Goal: Information Seeking & Learning: Learn about a topic

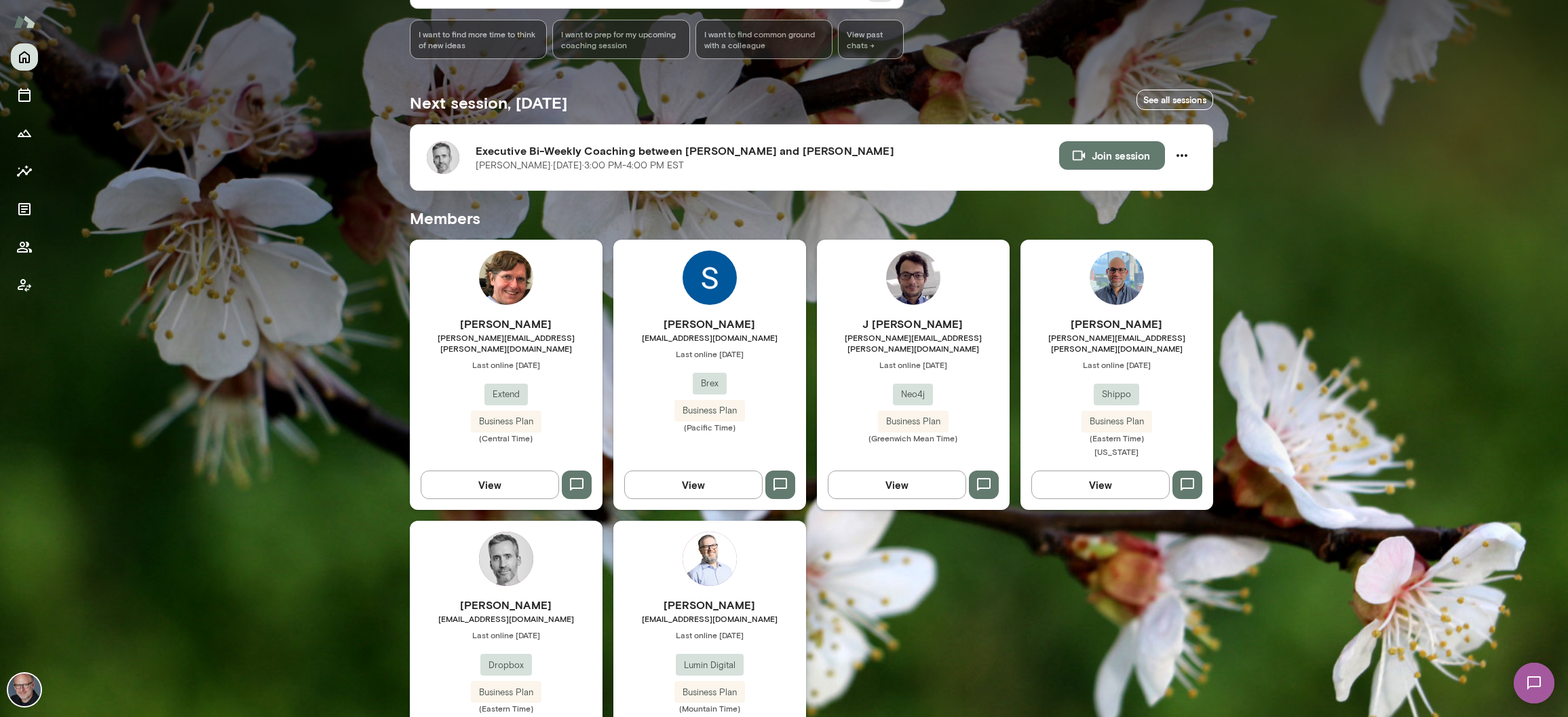
scroll to position [243, 0]
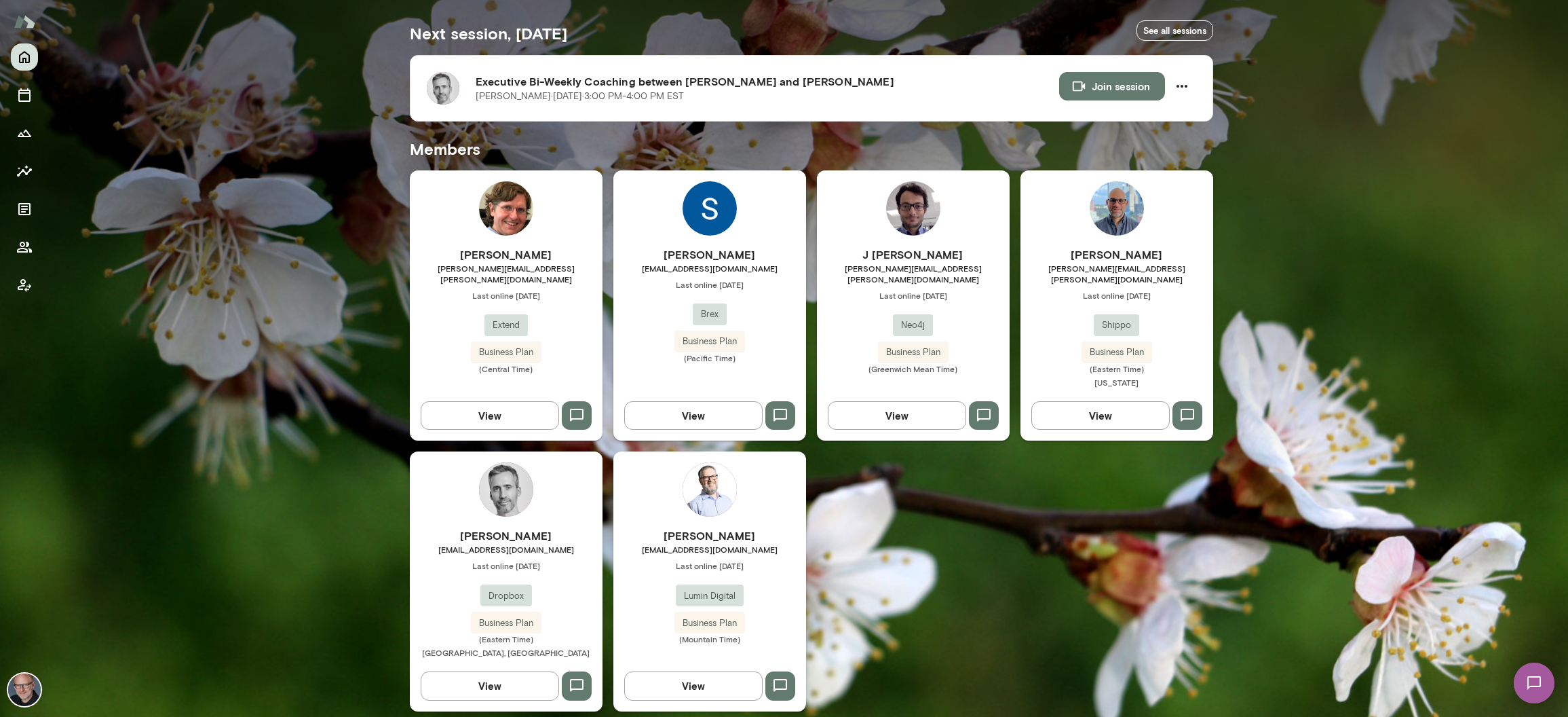
click at [555, 544] on span "[EMAIL_ADDRESS][DOMAIN_NAME]" at bounding box center [506, 549] width 192 height 11
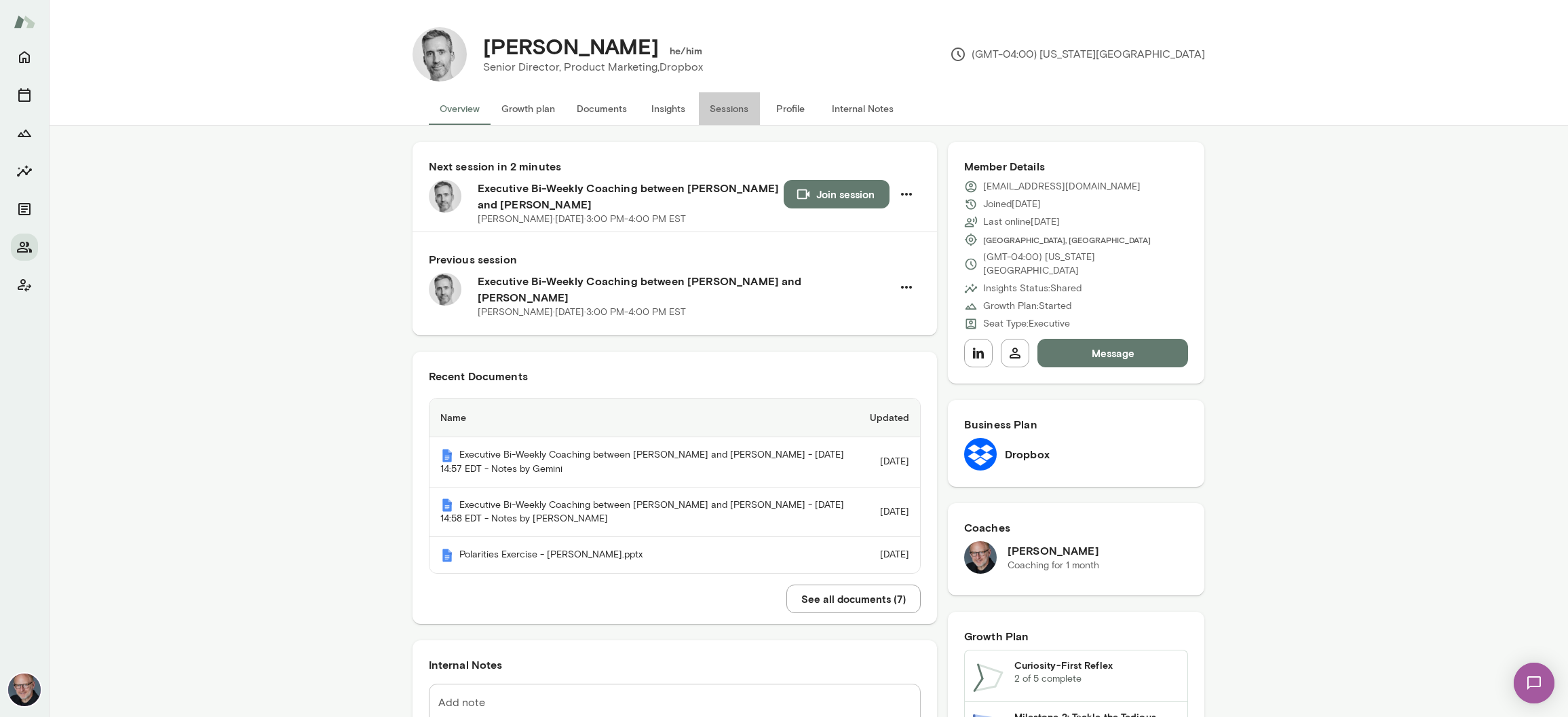
click at [730, 105] on button "Sessions" at bounding box center [729, 108] width 61 height 33
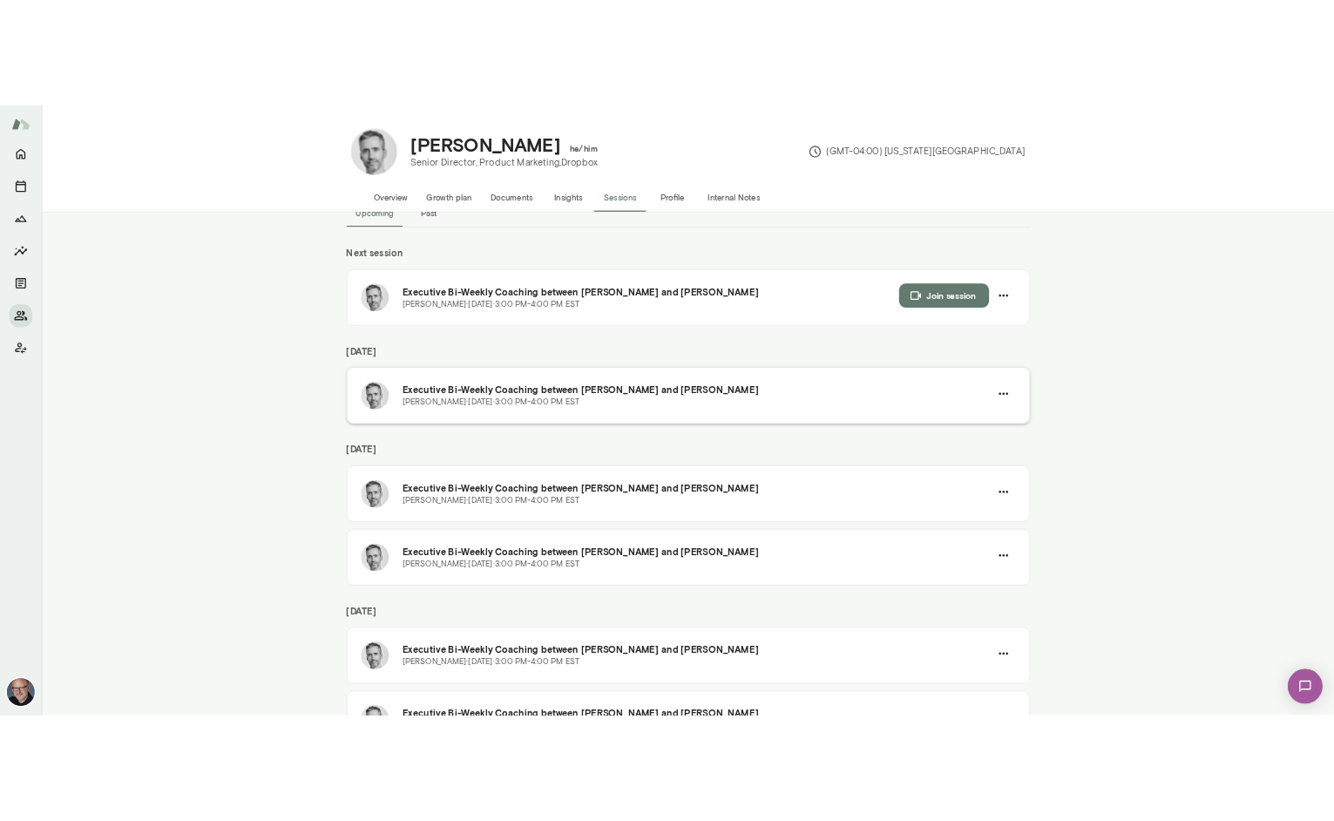
scroll to position [50, 0]
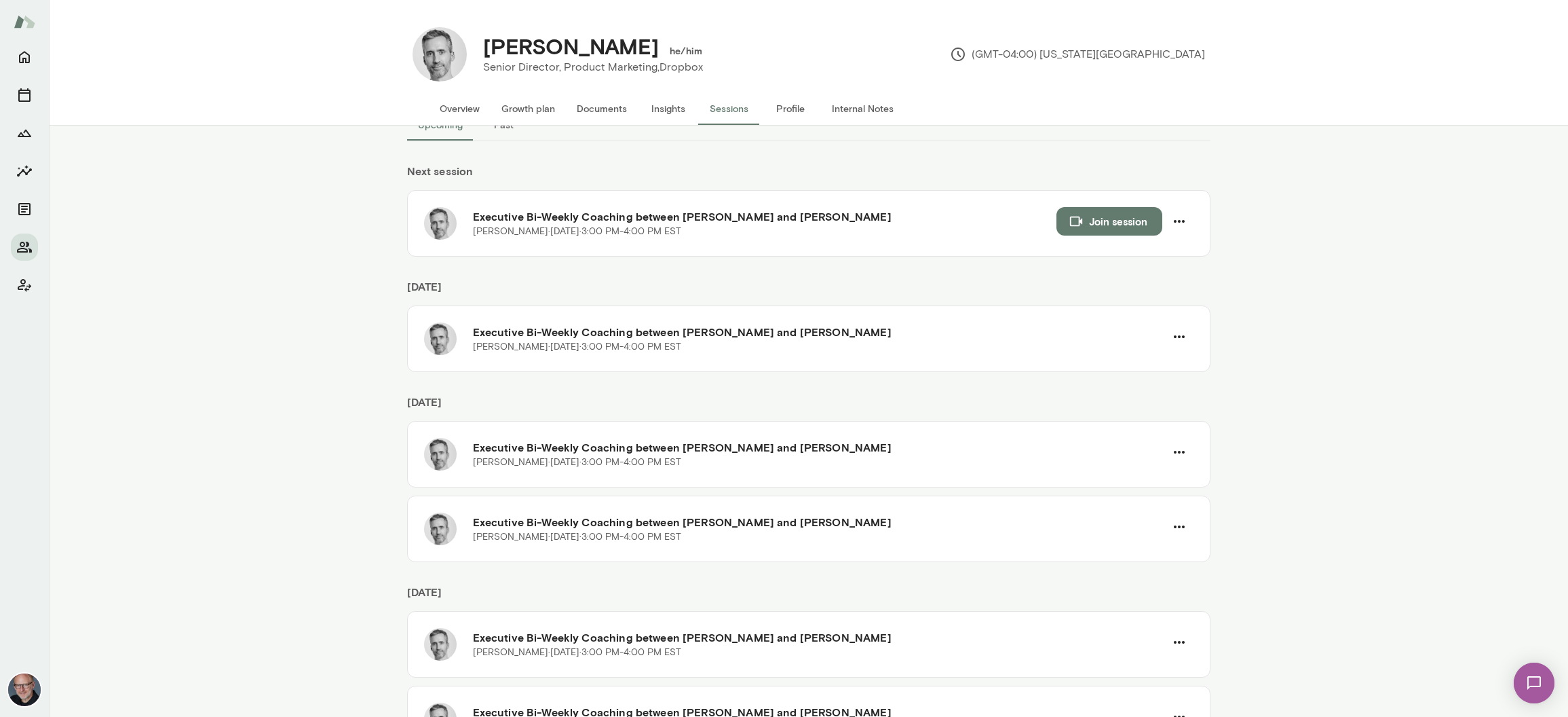
click at [666, 108] on button "Insights" at bounding box center [668, 108] width 61 height 33
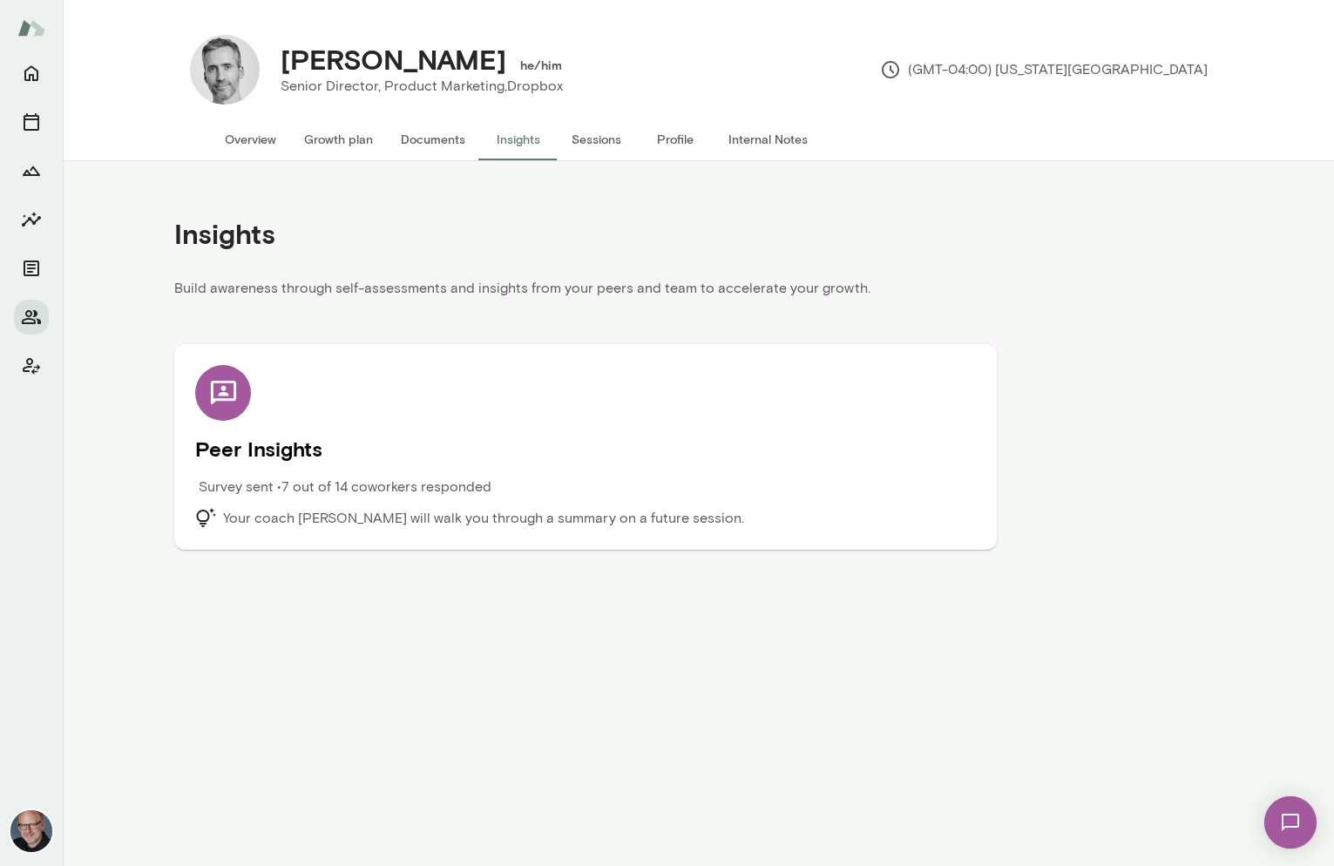
click at [291, 507] on div "Survey sent • 7 out of 14 coworkers responded" at bounding box center [487, 492] width 585 height 31
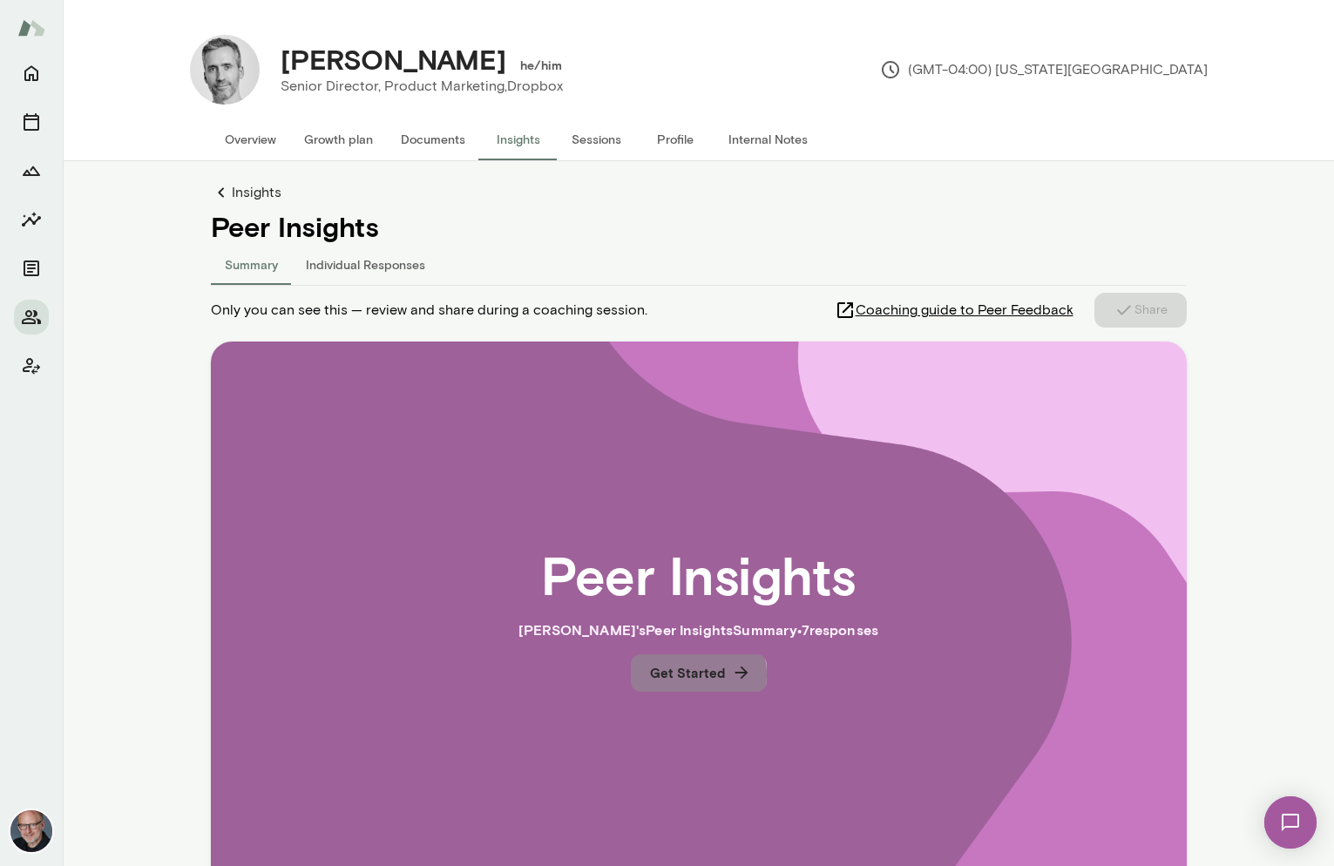
click at [695, 675] on button "Get Started" at bounding box center [699, 672] width 136 height 37
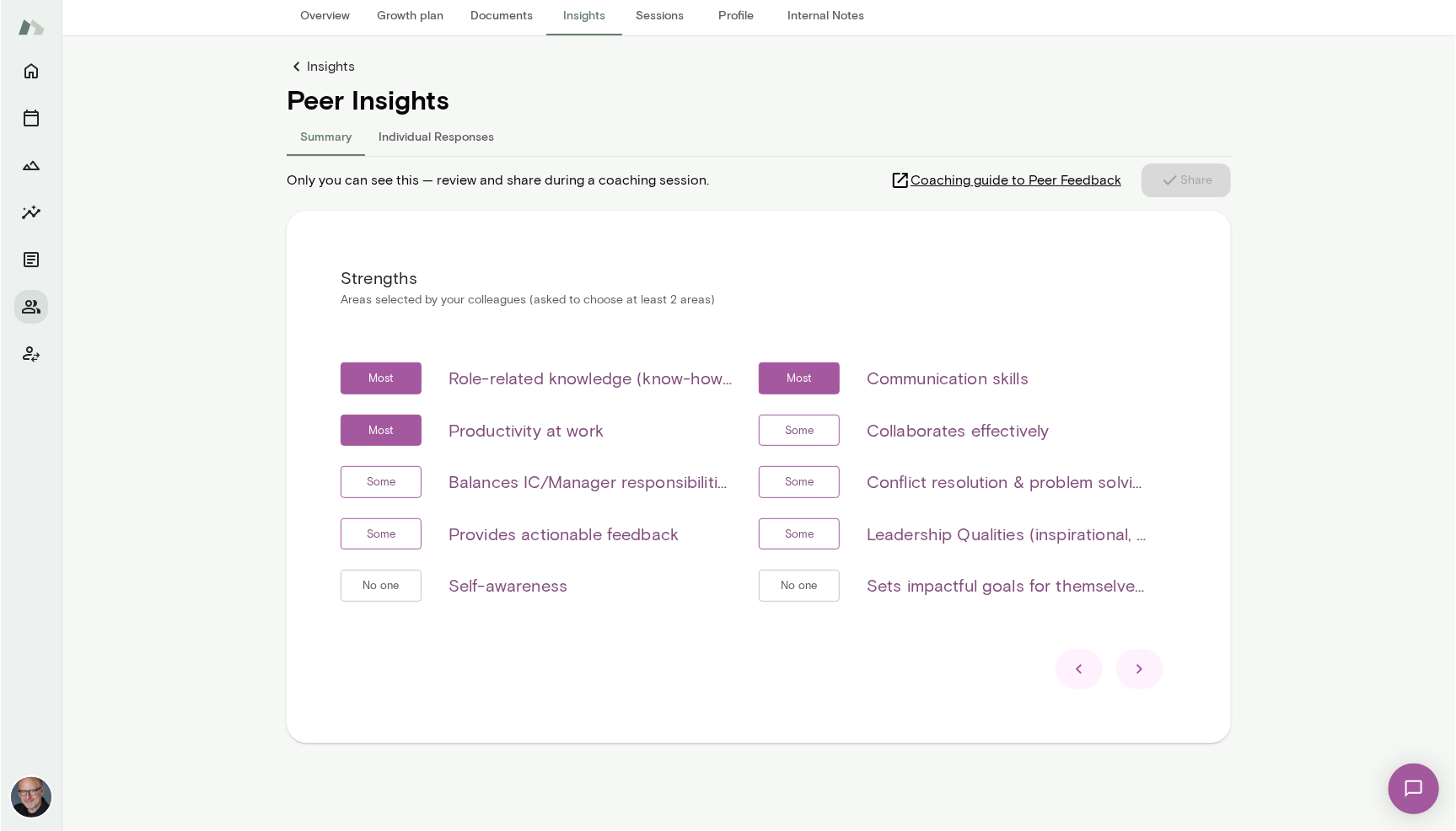
scroll to position [120, 0]
click at [980, 543] on div "Some Leadership Qualities (inspirational, visionary & strategic, empowerment & …" at bounding box center [954, 534] width 391 height 32
click at [813, 534] on span "Some" at bounding box center [798, 534] width 47 height 16
drag, startPoint x: 1012, startPoint y: 542, endPoint x: 1024, endPoint y: 538, distance: 12.6
click at [1013, 542] on h6 "Leadership Qualities (inspirational, visionary & strategic, empowerment & deleg…" at bounding box center [1008, 534] width 283 height 27
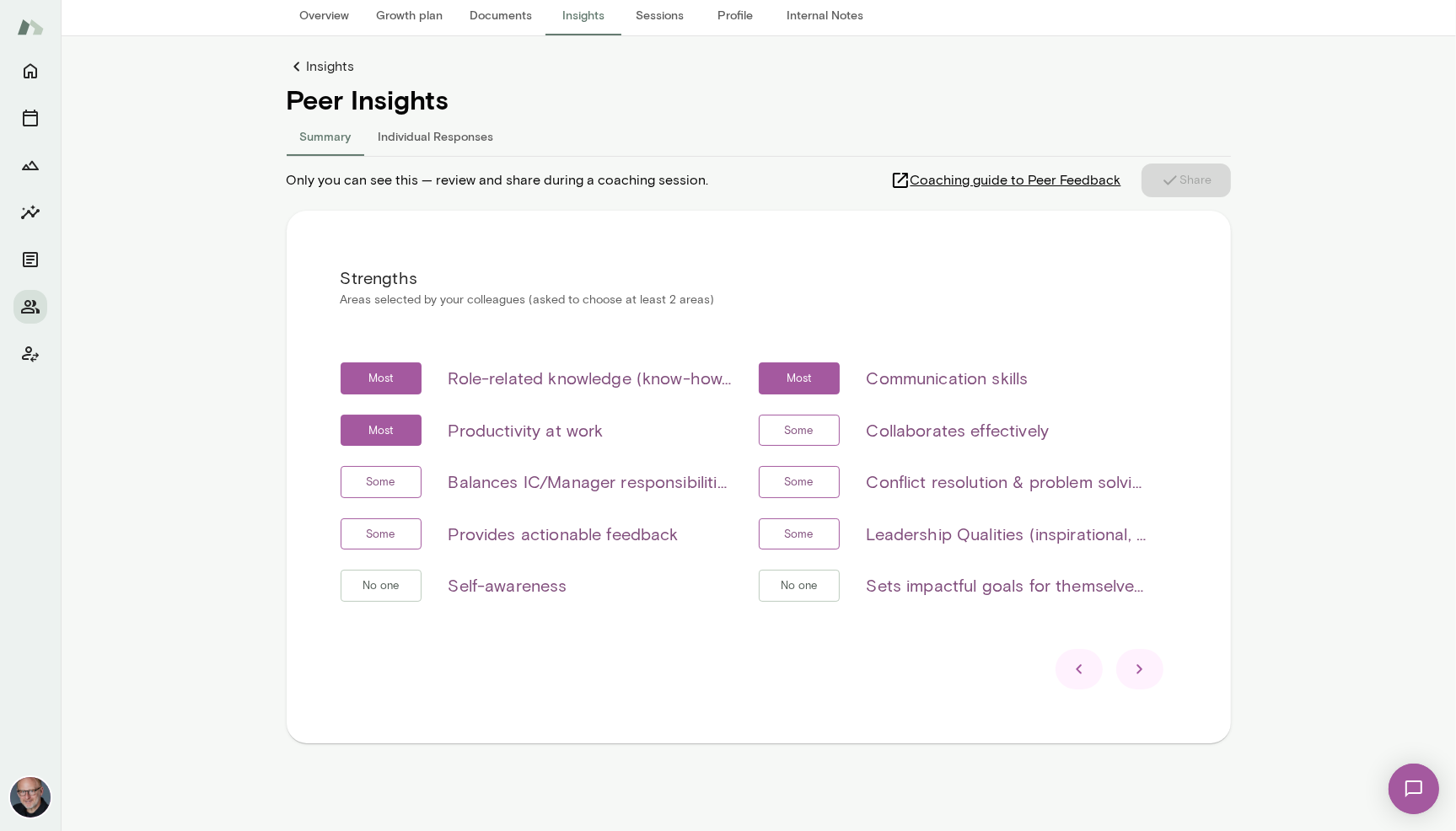
click at [1025, 535] on h6 "Leadership Qualities (inspirational, visionary & strategic, empowerment & deleg…" at bounding box center [1008, 534] width 283 height 27
click at [1139, 670] on icon at bounding box center [1139, 669] width 6 height 10
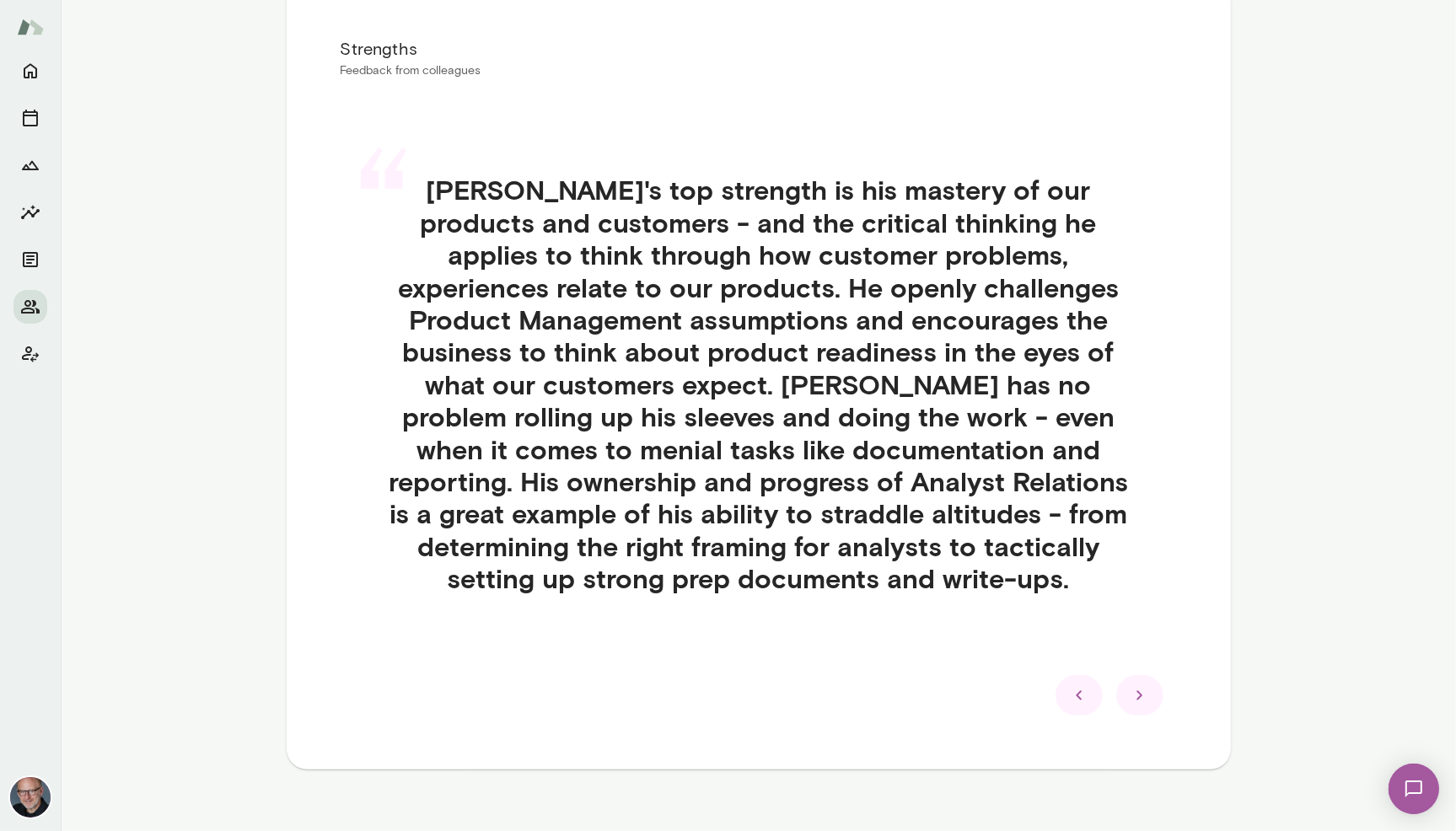
scroll to position [350, 0]
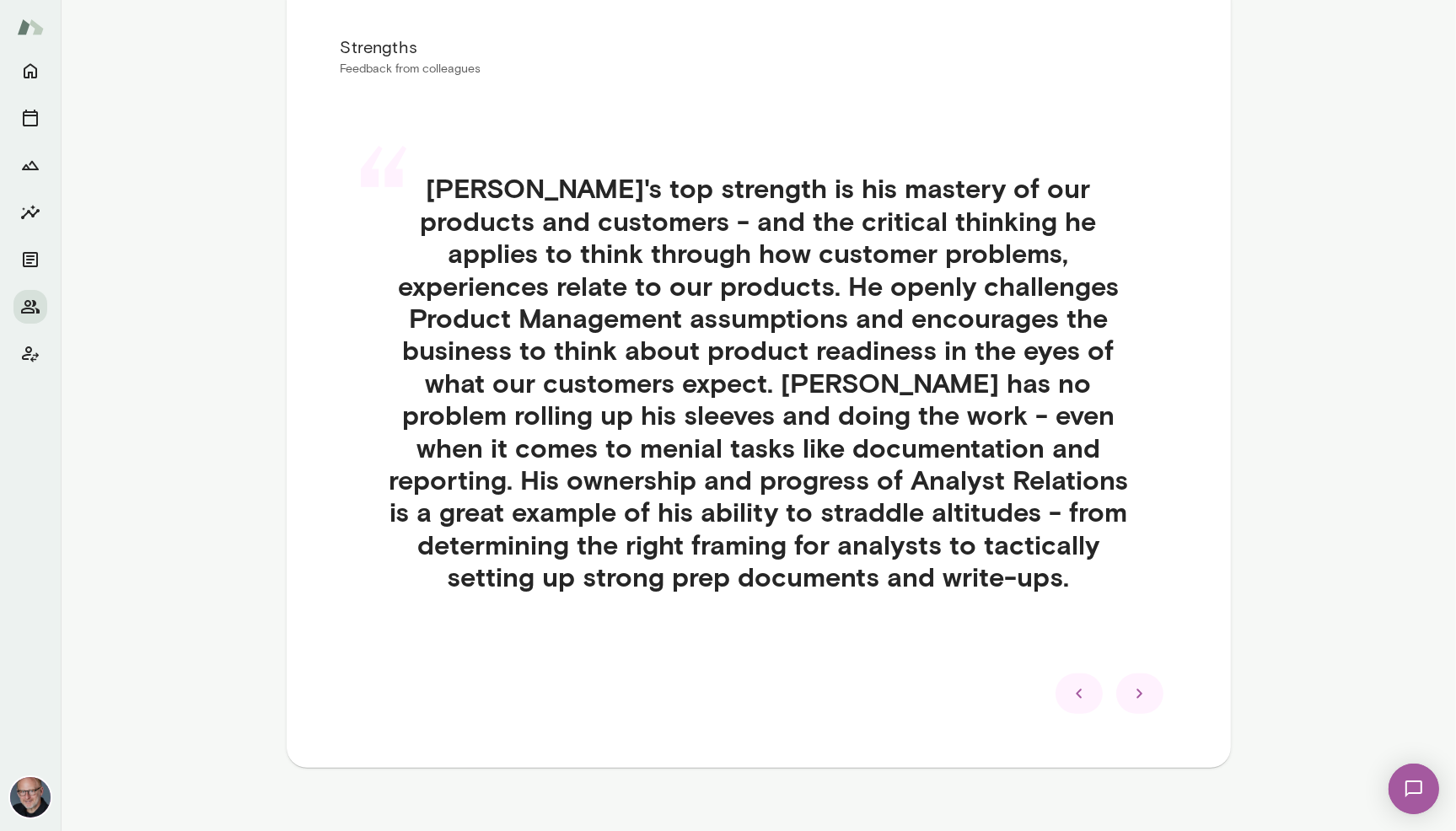
click at [1138, 697] on icon at bounding box center [1139, 694] width 20 height 20
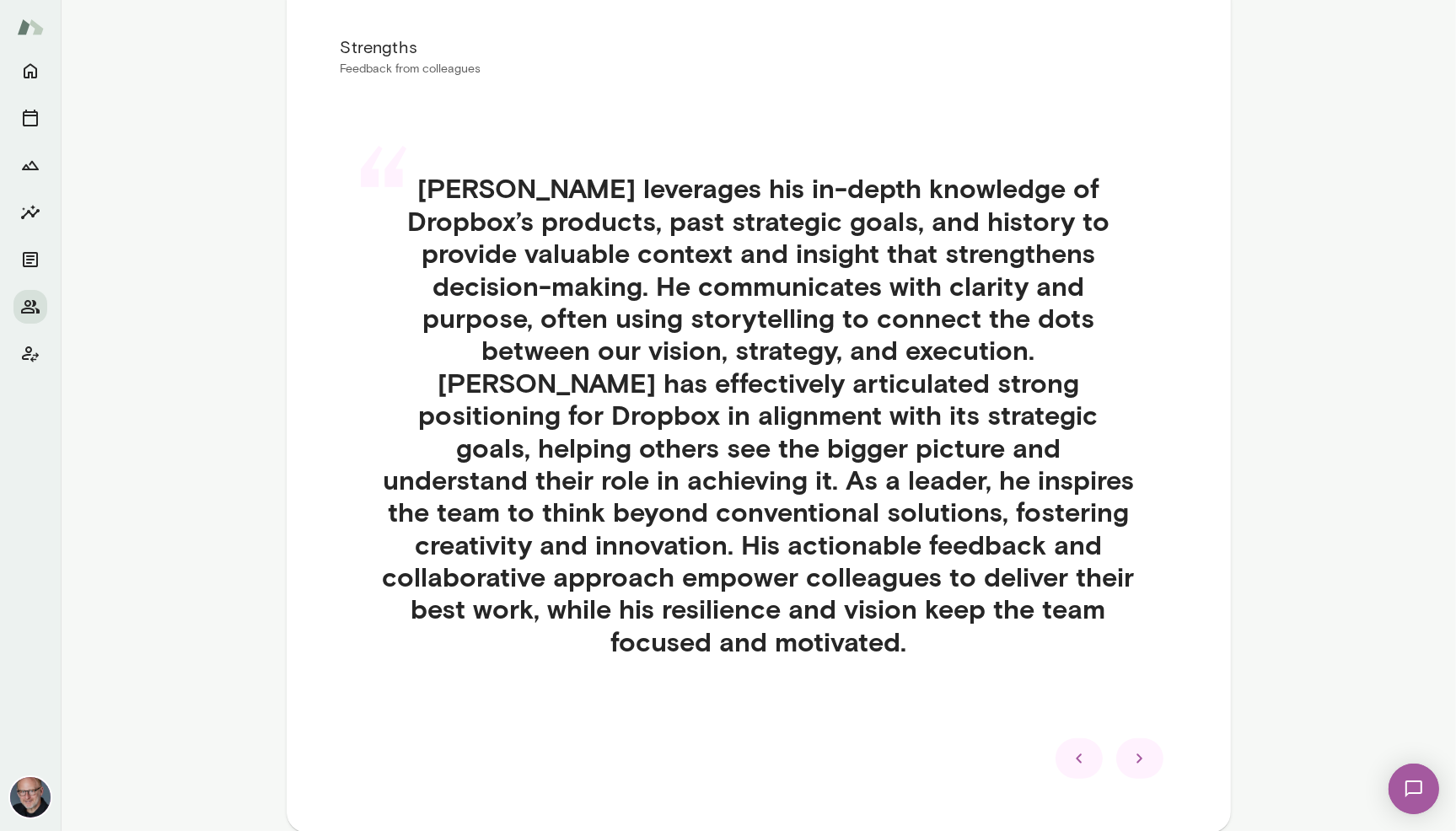
click at [1148, 749] on icon at bounding box center [1139, 758] width 20 height 20
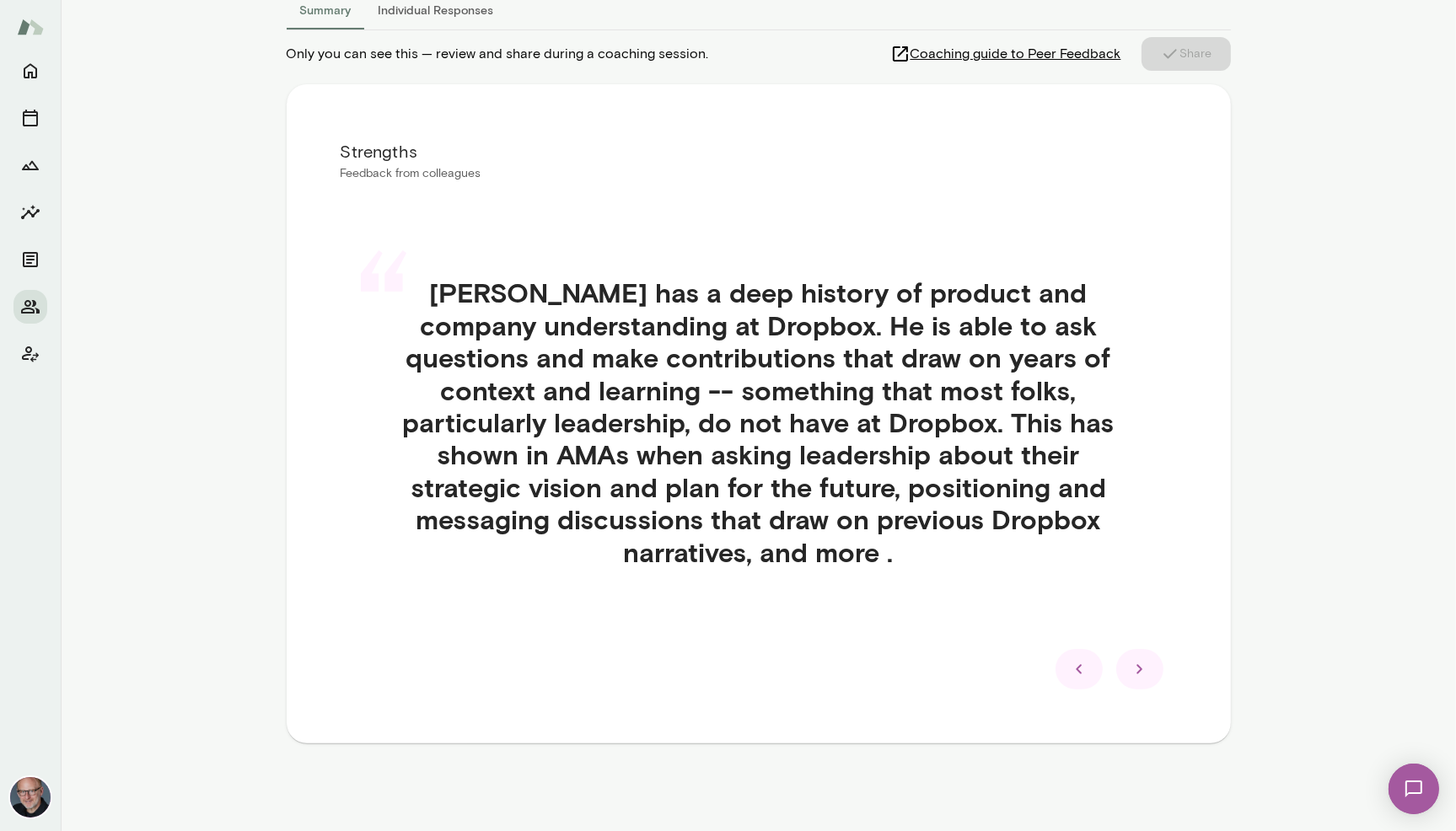
click at [1139, 663] on icon at bounding box center [1139, 668] width 20 height 20
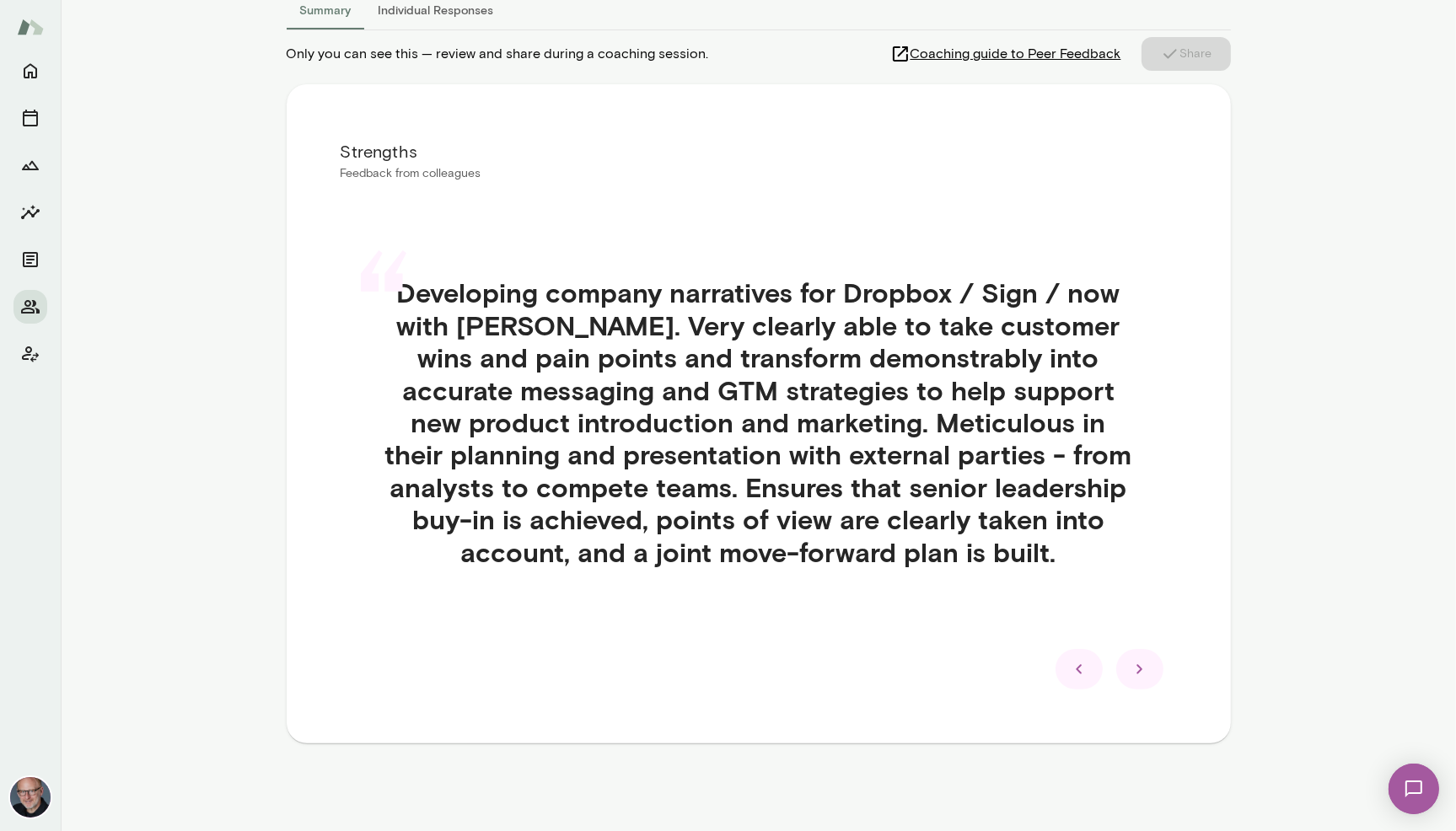
click at [1140, 665] on icon at bounding box center [1139, 668] width 20 height 20
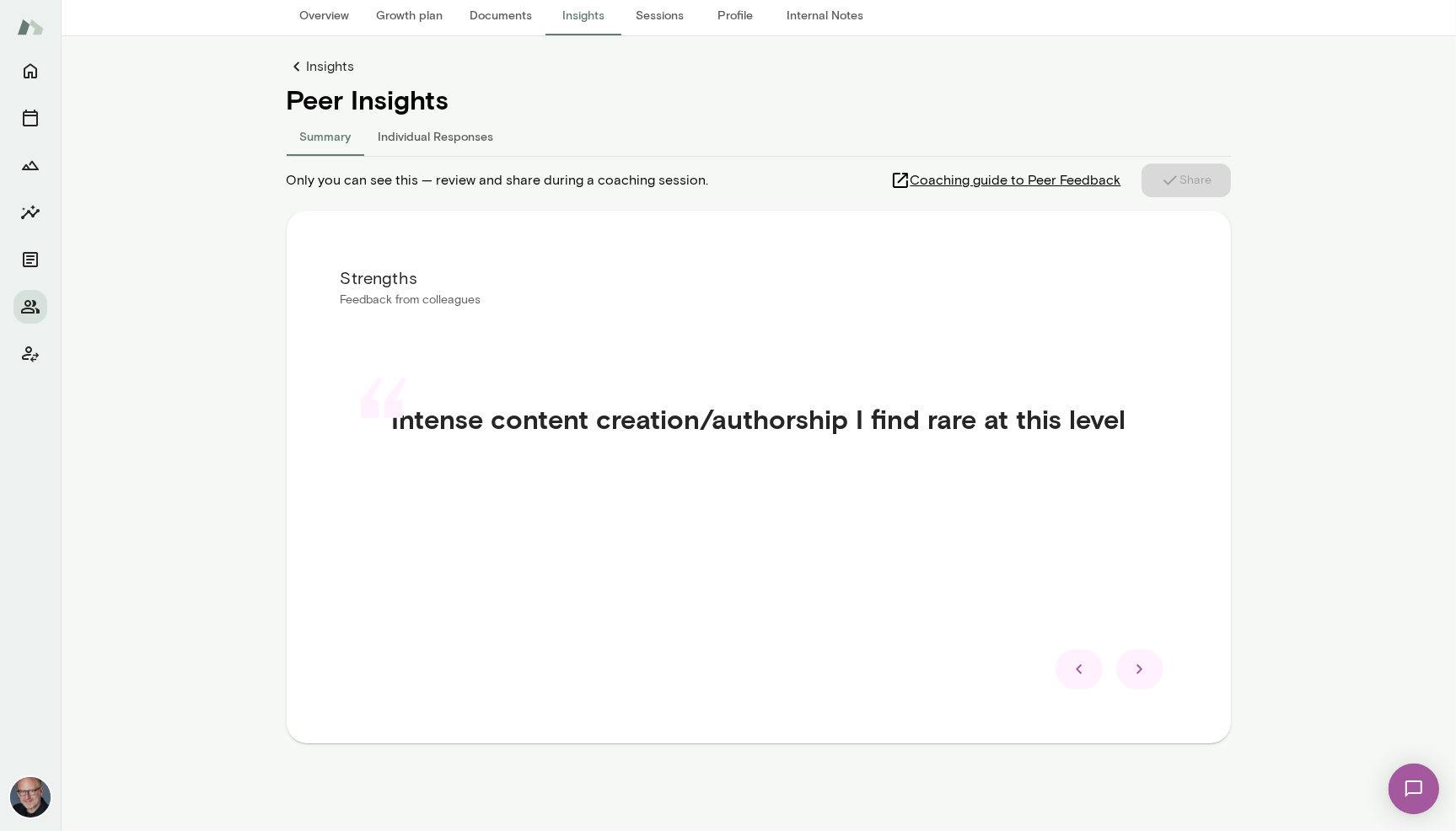
scroll to position [120, 0]
click at [1141, 669] on icon at bounding box center [1139, 669] width 6 height 10
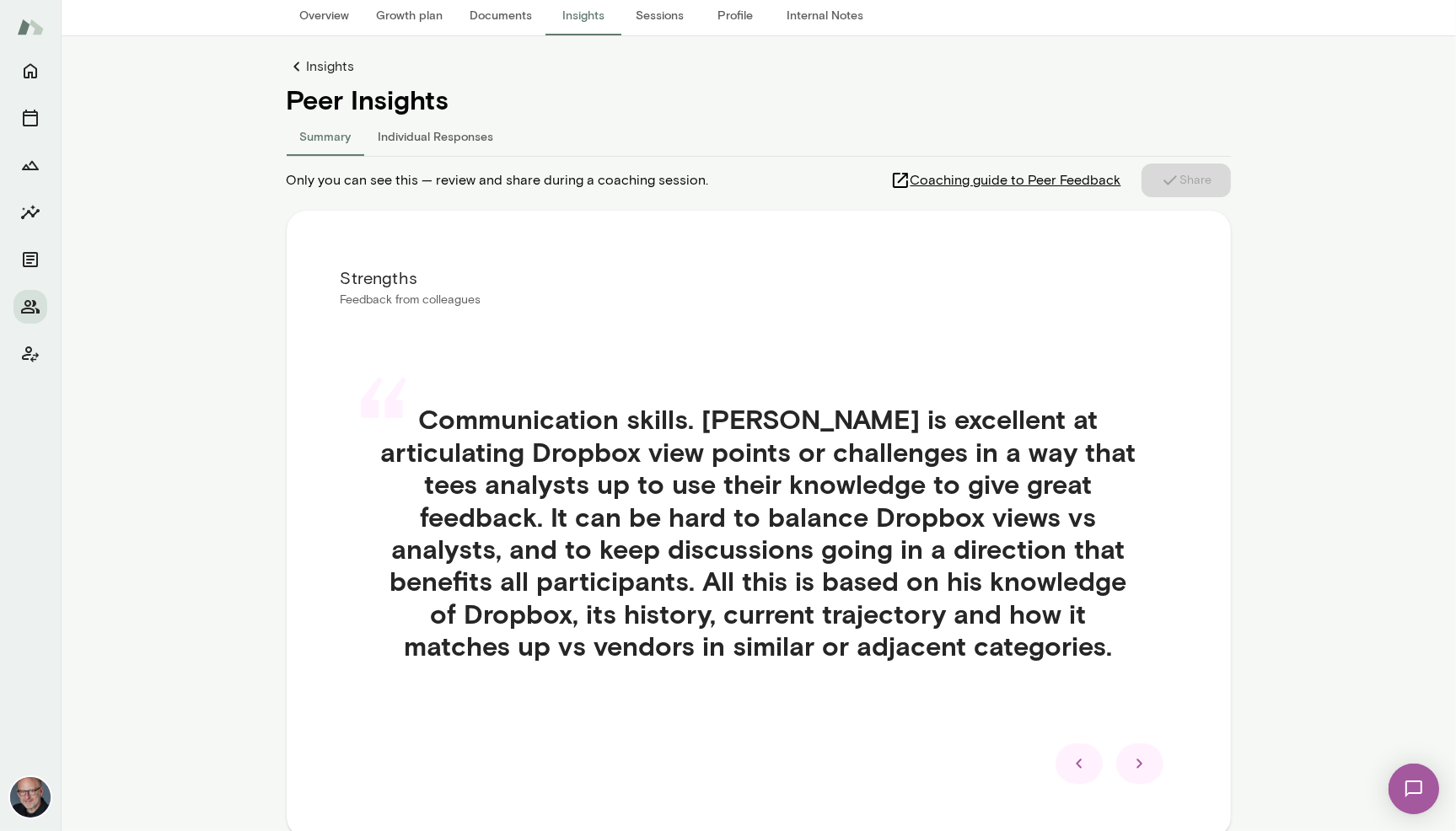
scroll to position [213, 0]
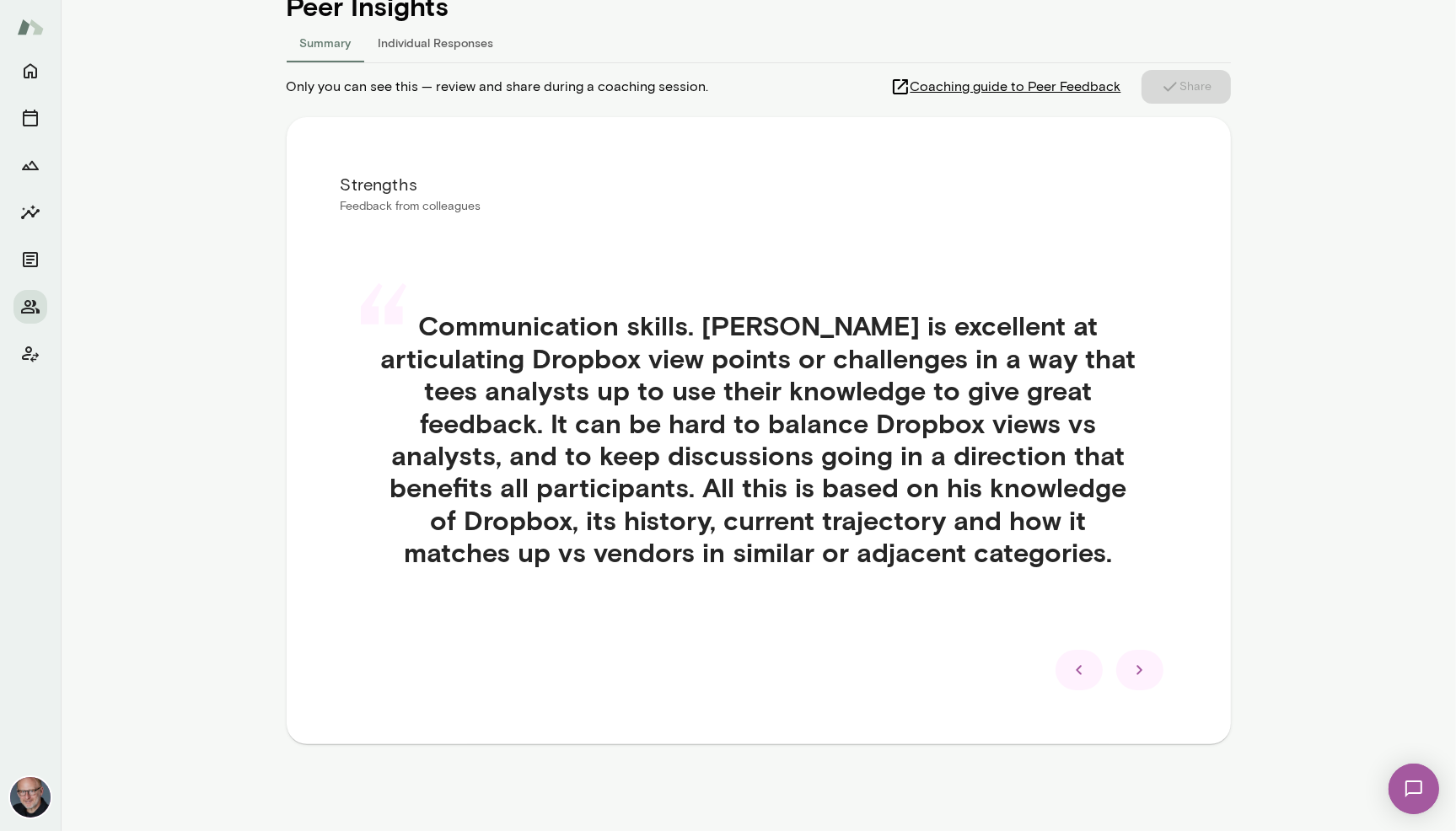
click at [1141, 669] on icon at bounding box center [1139, 669] width 6 height 10
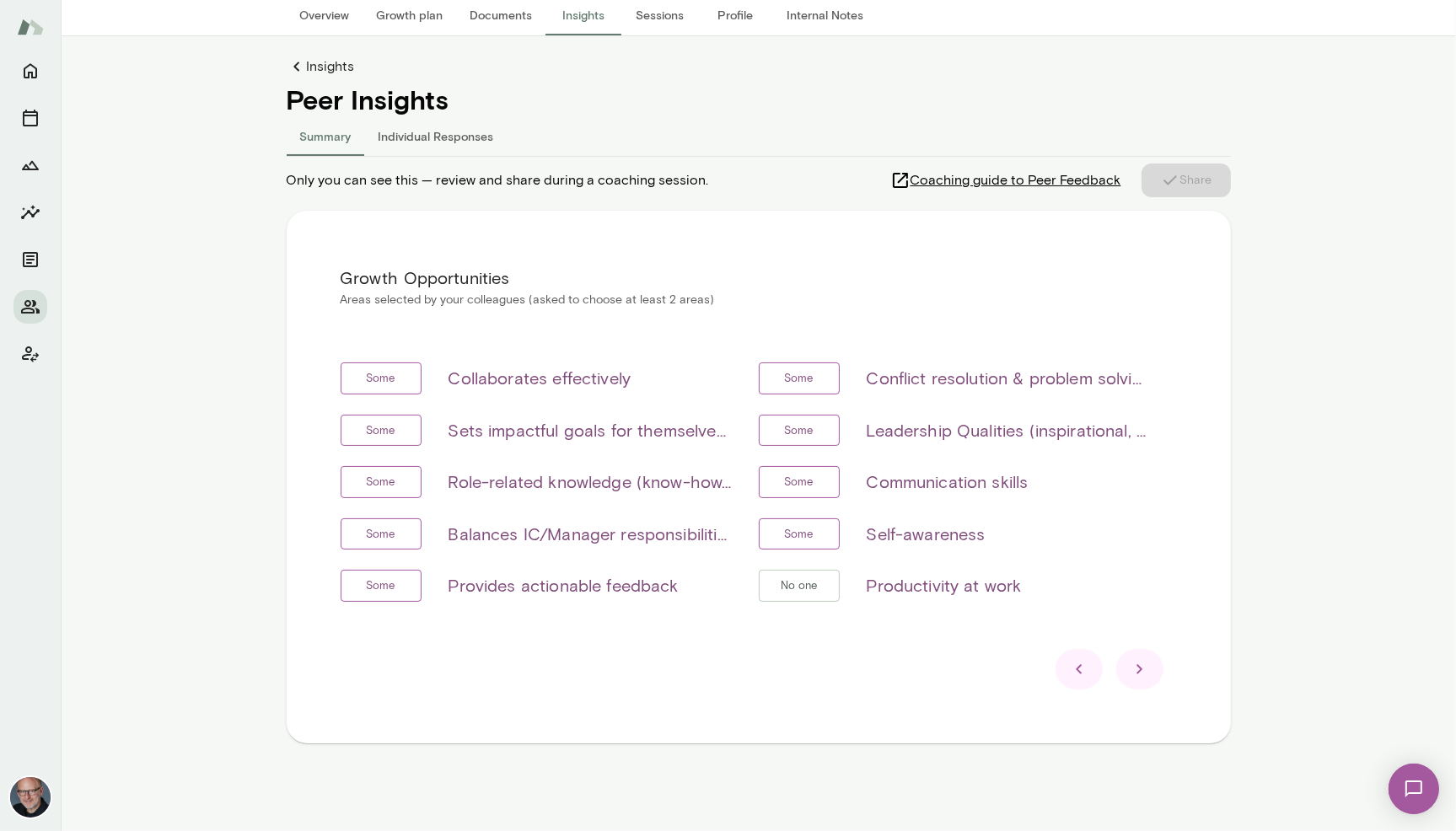
click at [1151, 669] on div at bounding box center [1139, 669] width 47 height 41
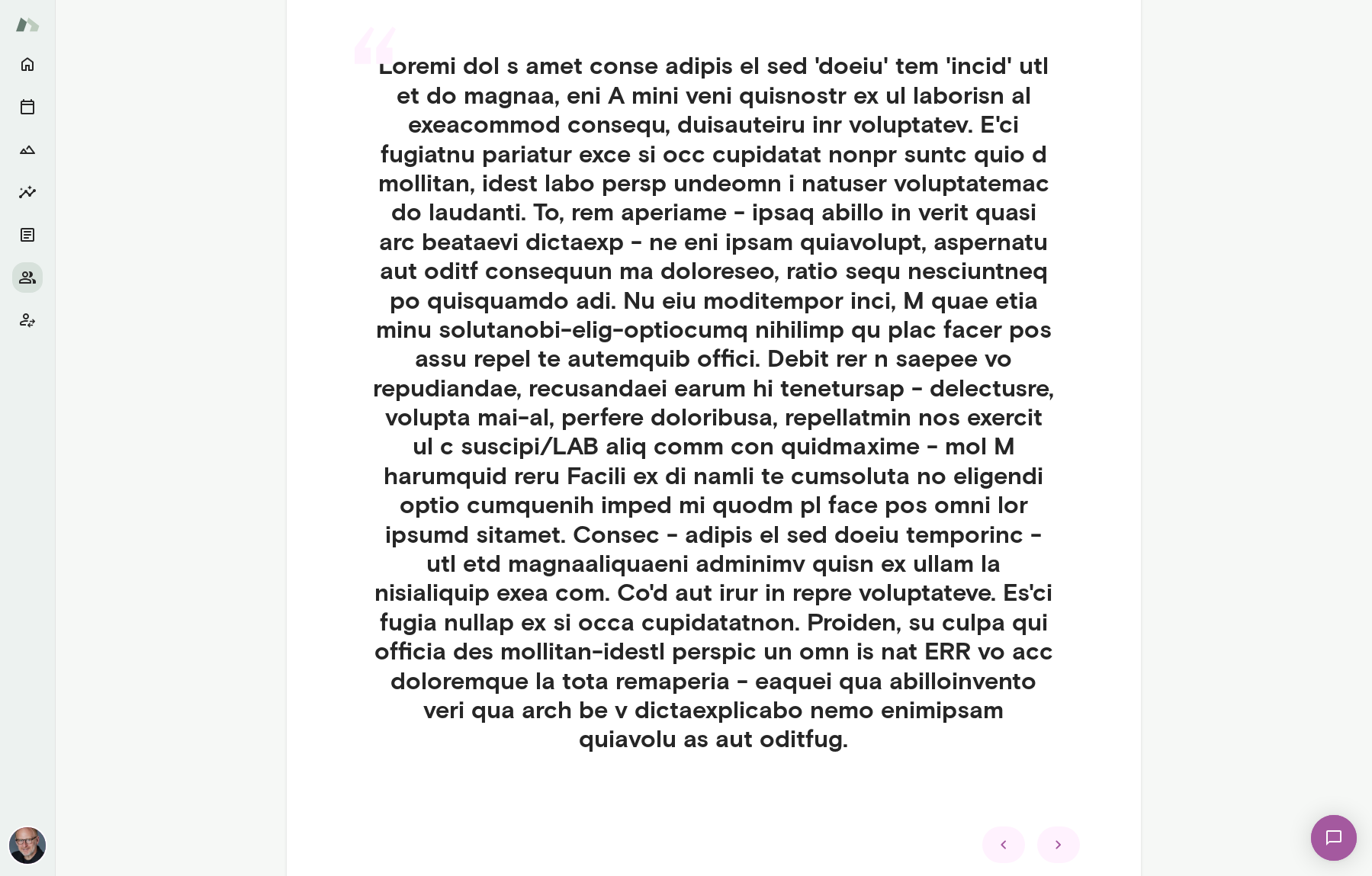
scroll to position [426, 0]
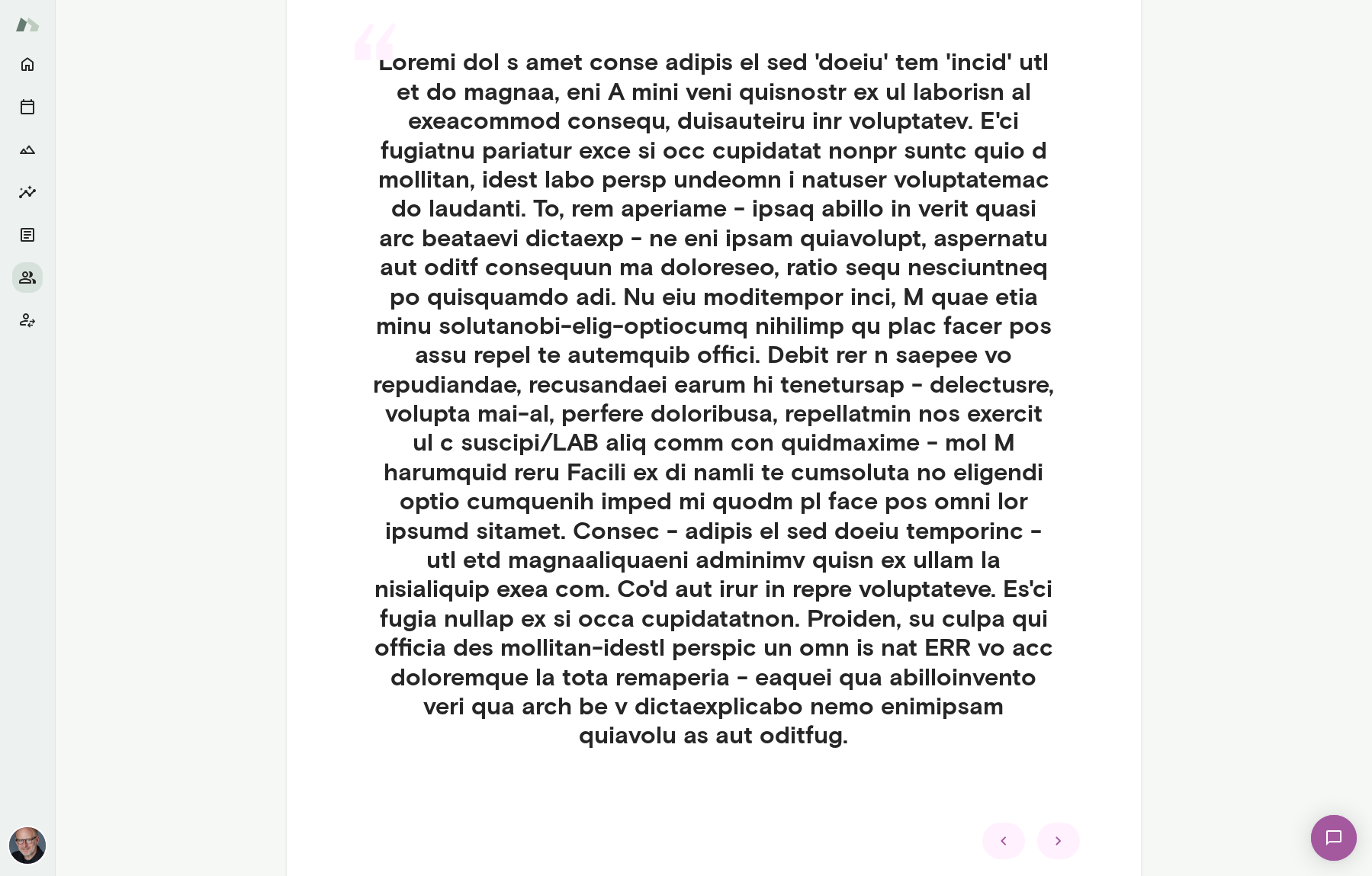
click at [1068, 804] on div at bounding box center [1059, 841] width 43 height 37
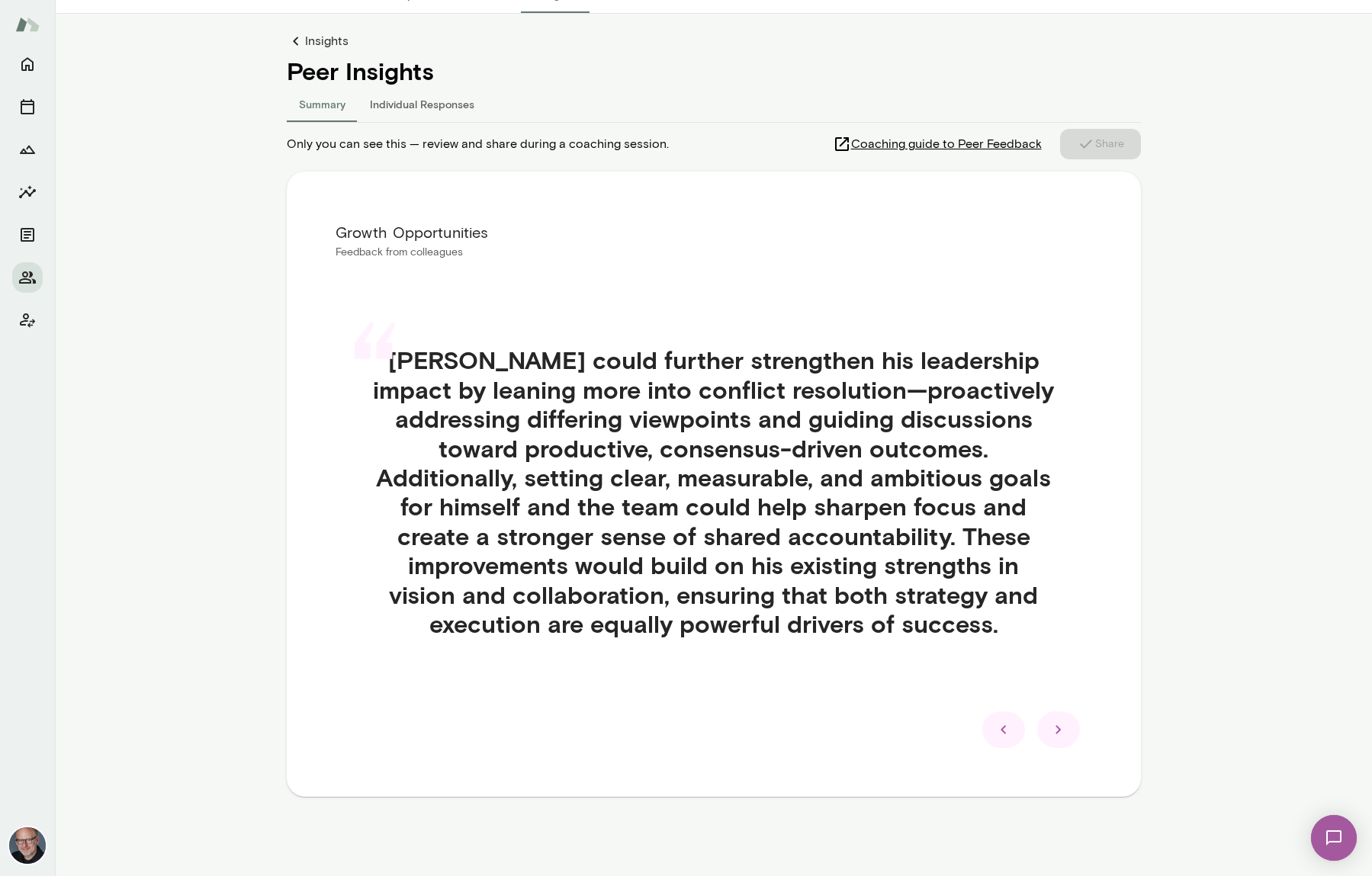
scroll to position [127, 0]
click at [1071, 737] on div at bounding box center [1059, 731] width 43 height 37
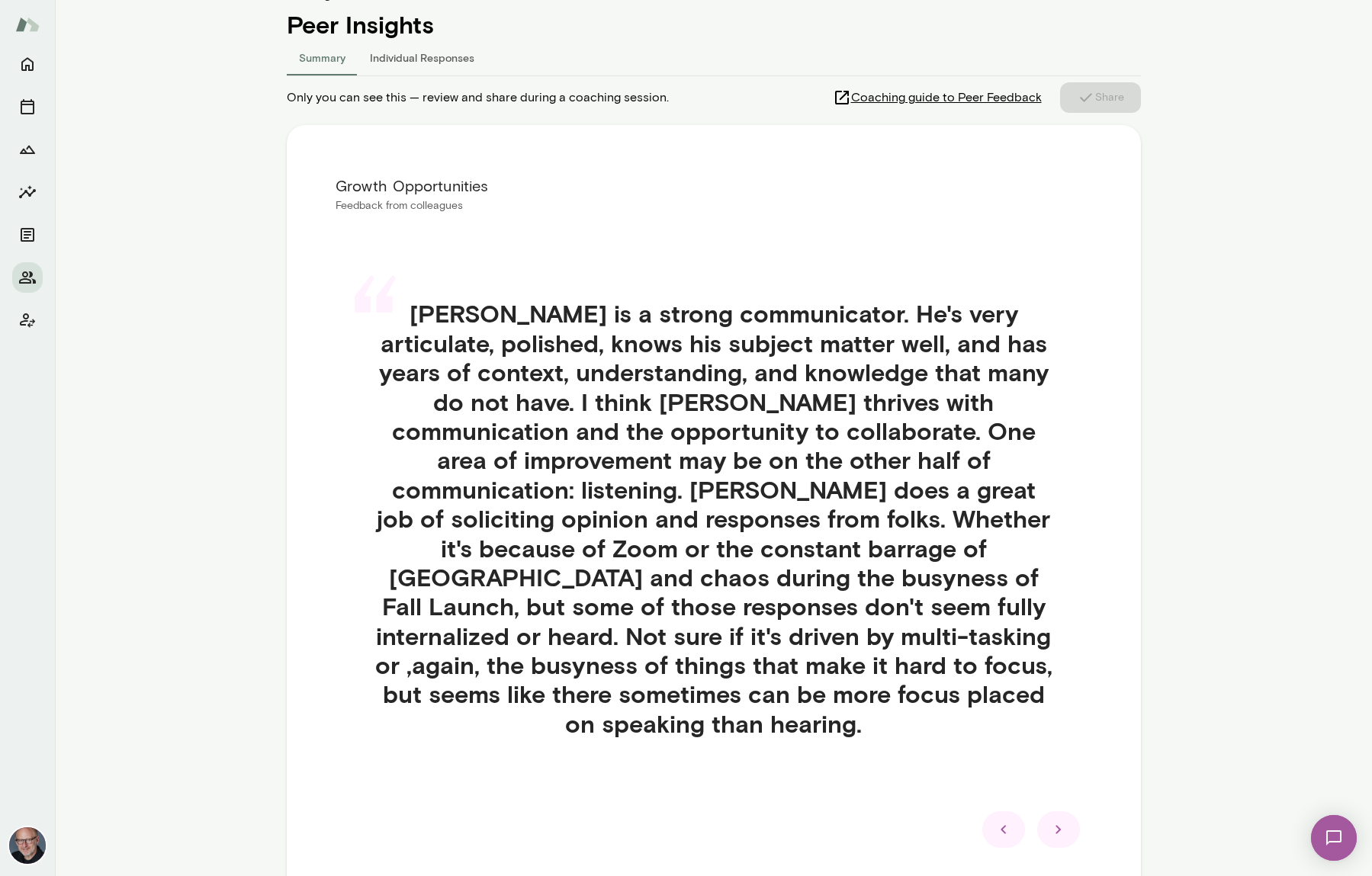
scroll to position [193, 0]
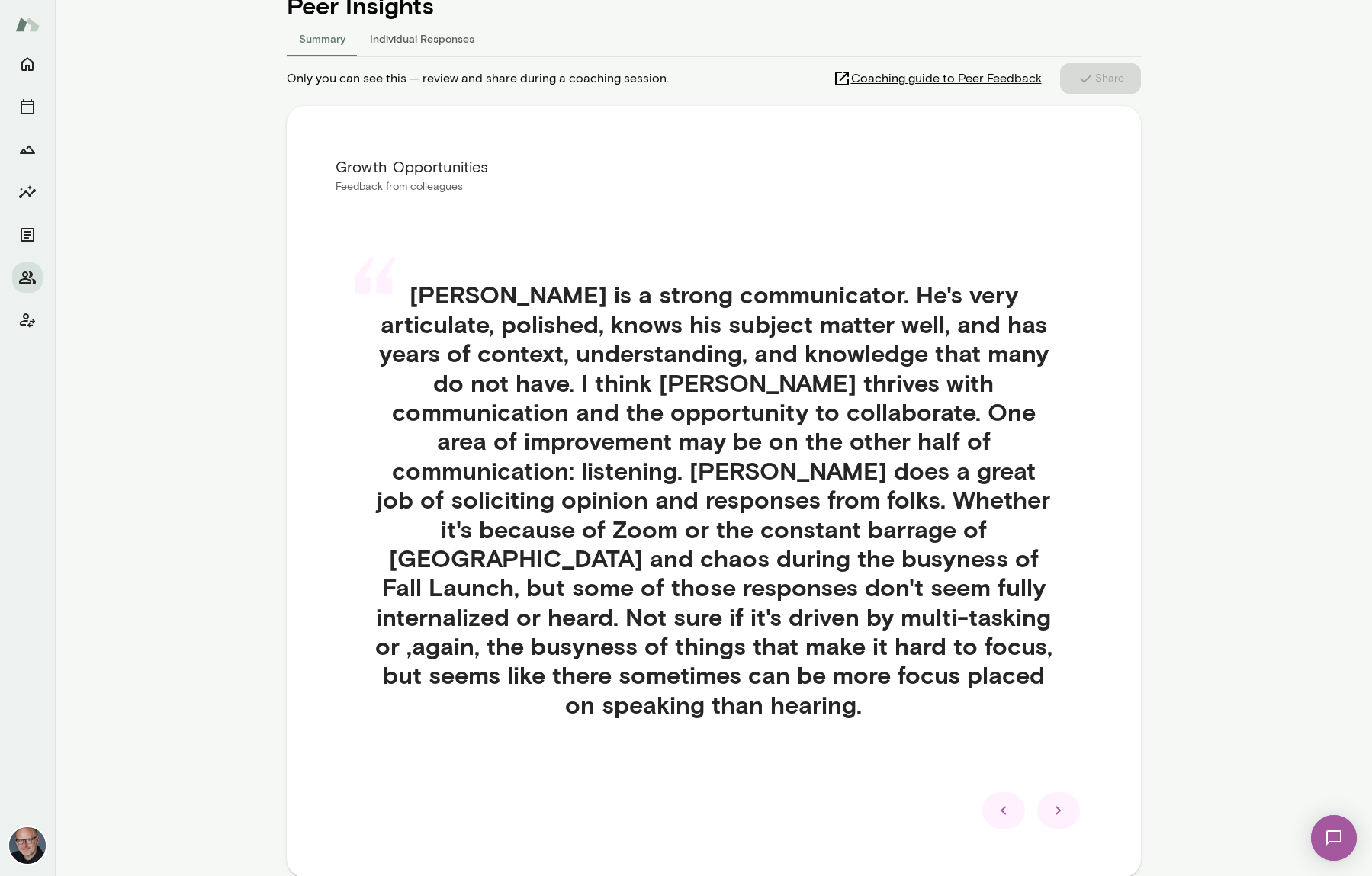
click at [1060, 802] on icon at bounding box center [1059, 810] width 18 height 18
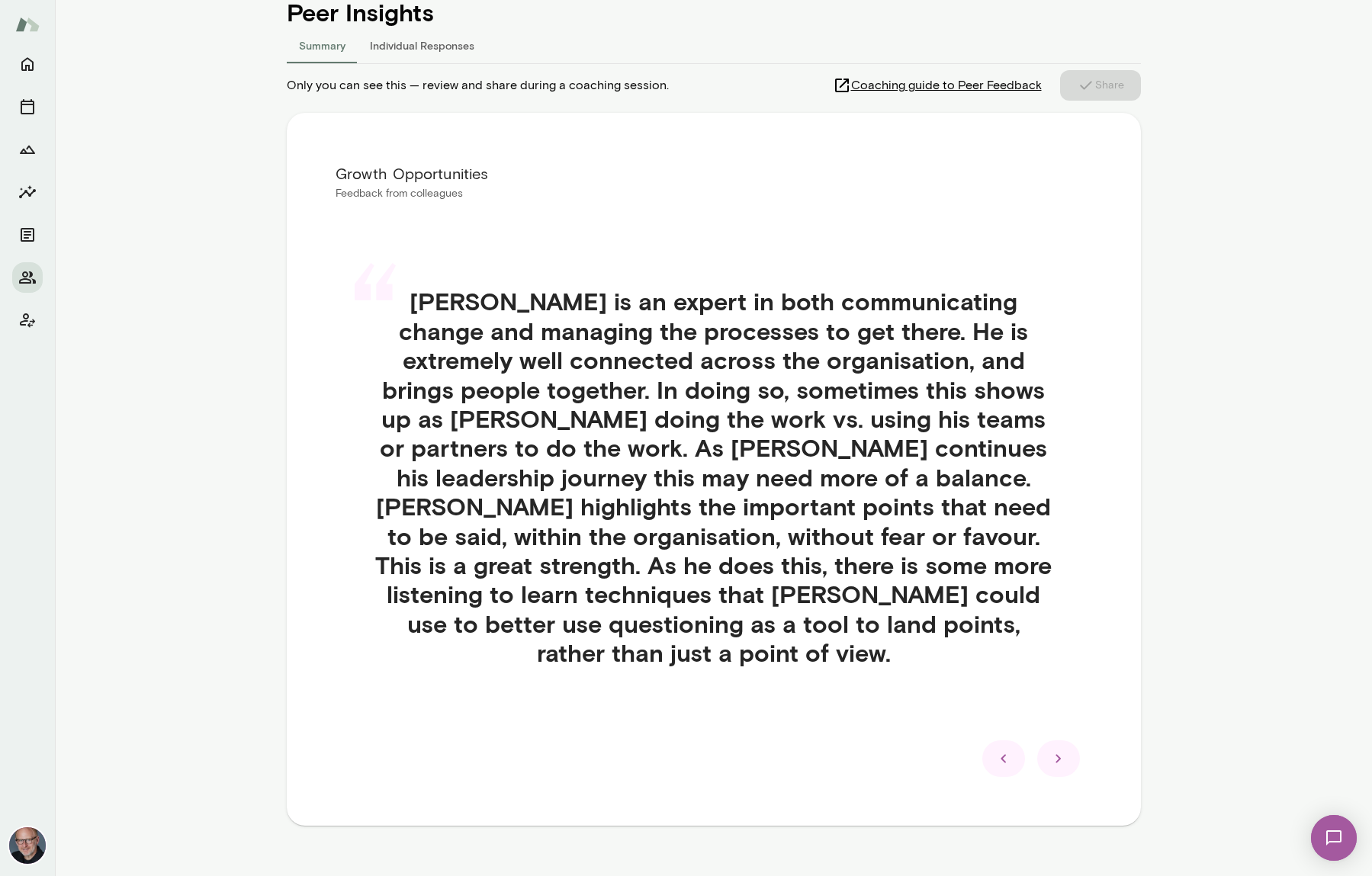
click at [1070, 293] on div "Growth Opportunities Feedback from colleagues “ [PERSON_NAME] is an expert in b…" at bounding box center [714, 469] width 855 height 713
click at [868, 545] on h4 "[PERSON_NAME] is an expert in both communicating change and managing the proces…" at bounding box center [714, 477] width 684 height 381
click at [1067, 740] on div at bounding box center [1059, 759] width 43 height 37
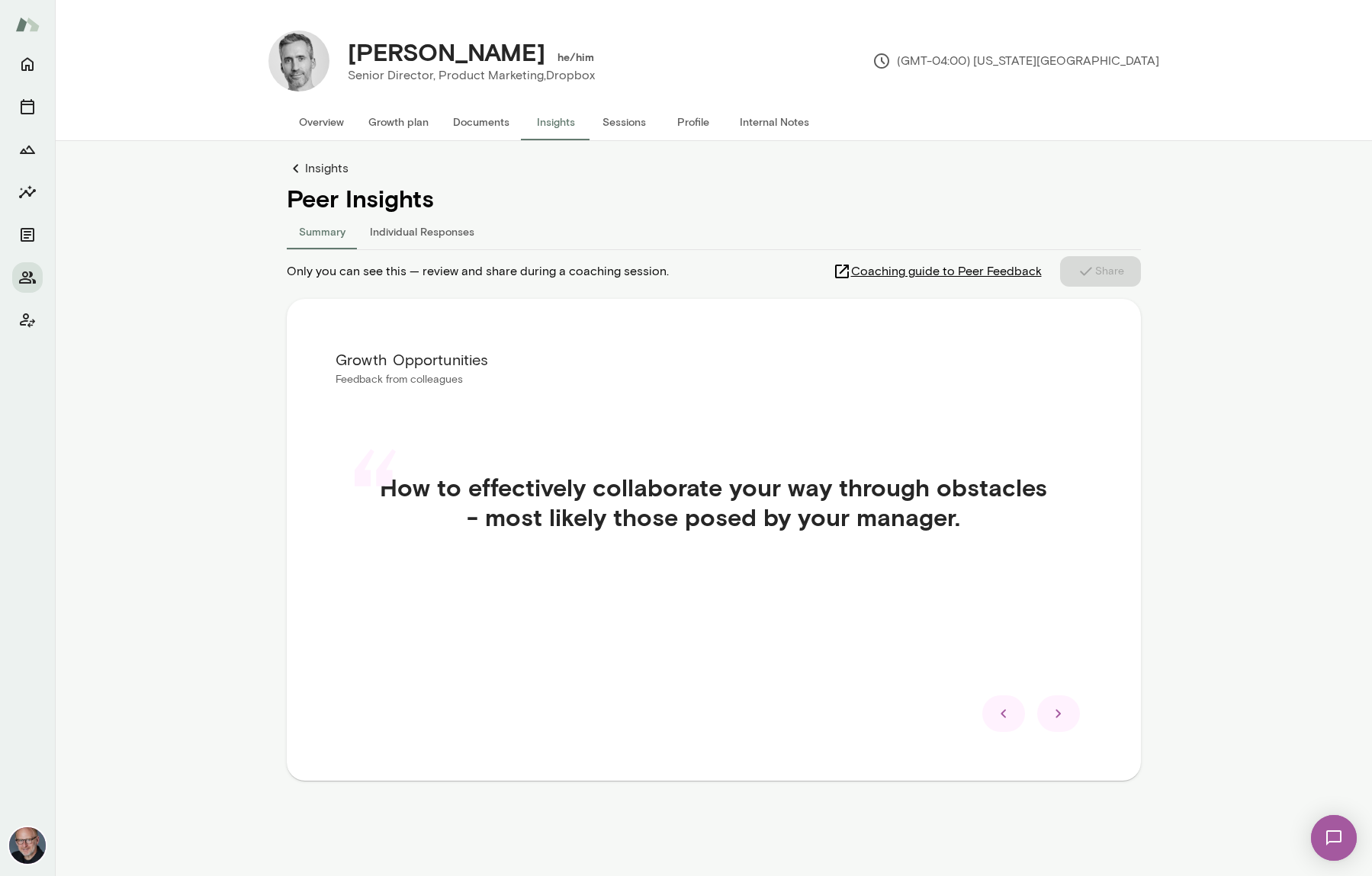
click at [995, 721] on icon at bounding box center [1003, 713] width 18 height 18
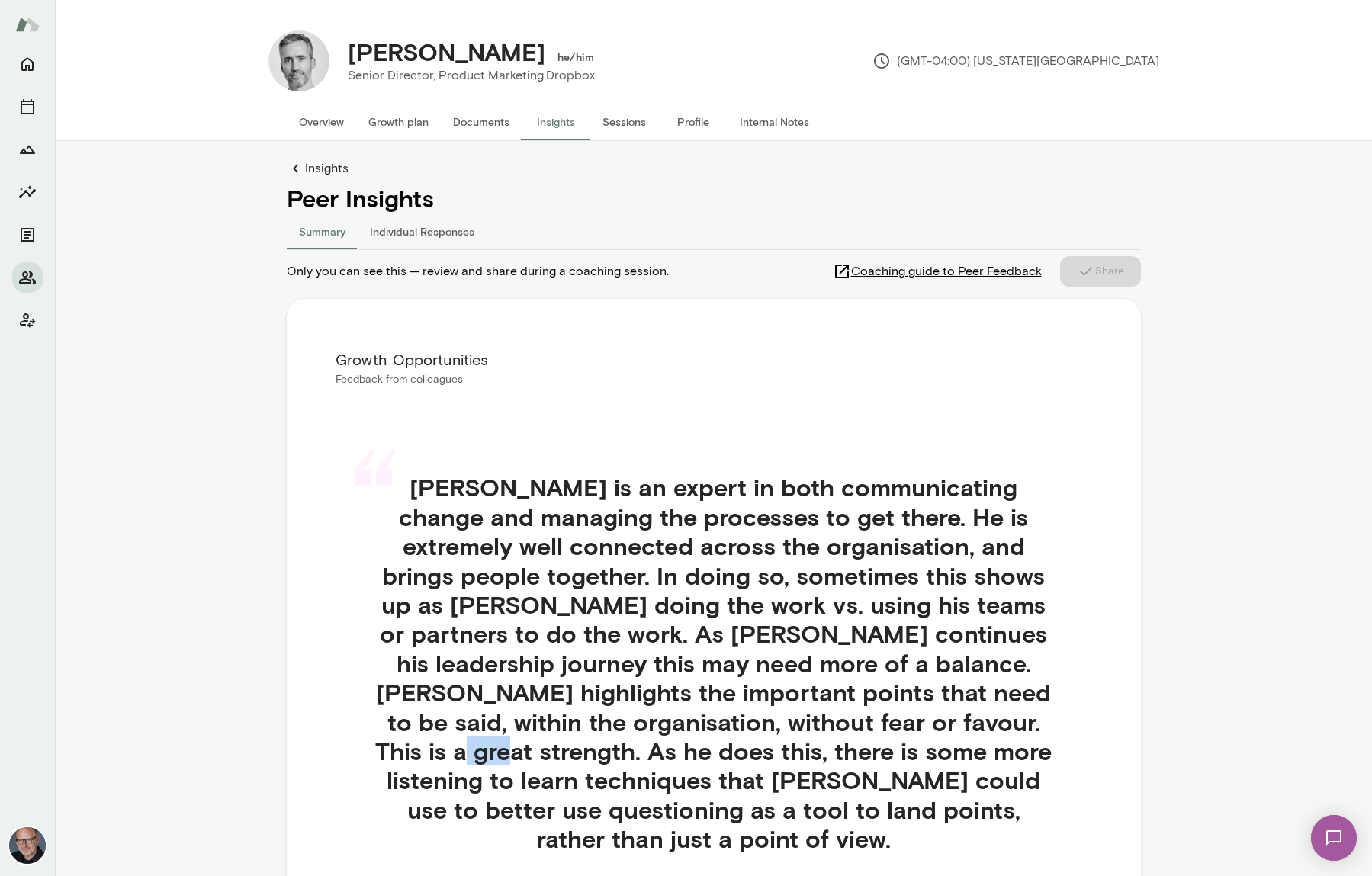
click at [994, 721] on h4 "[PERSON_NAME] is an expert in both communicating change and managing the proces…" at bounding box center [714, 662] width 684 height 381
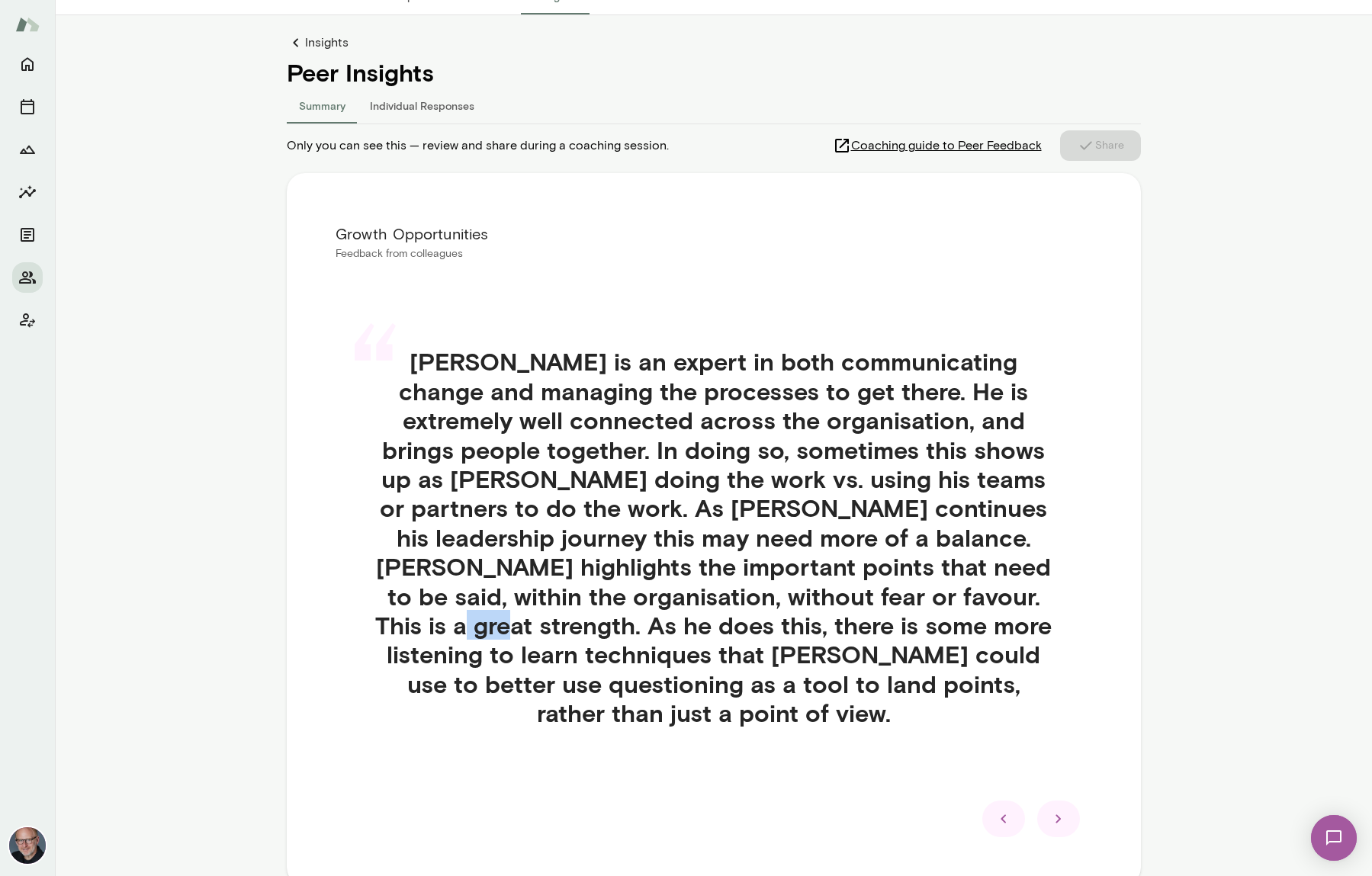
scroll to position [186, 0]
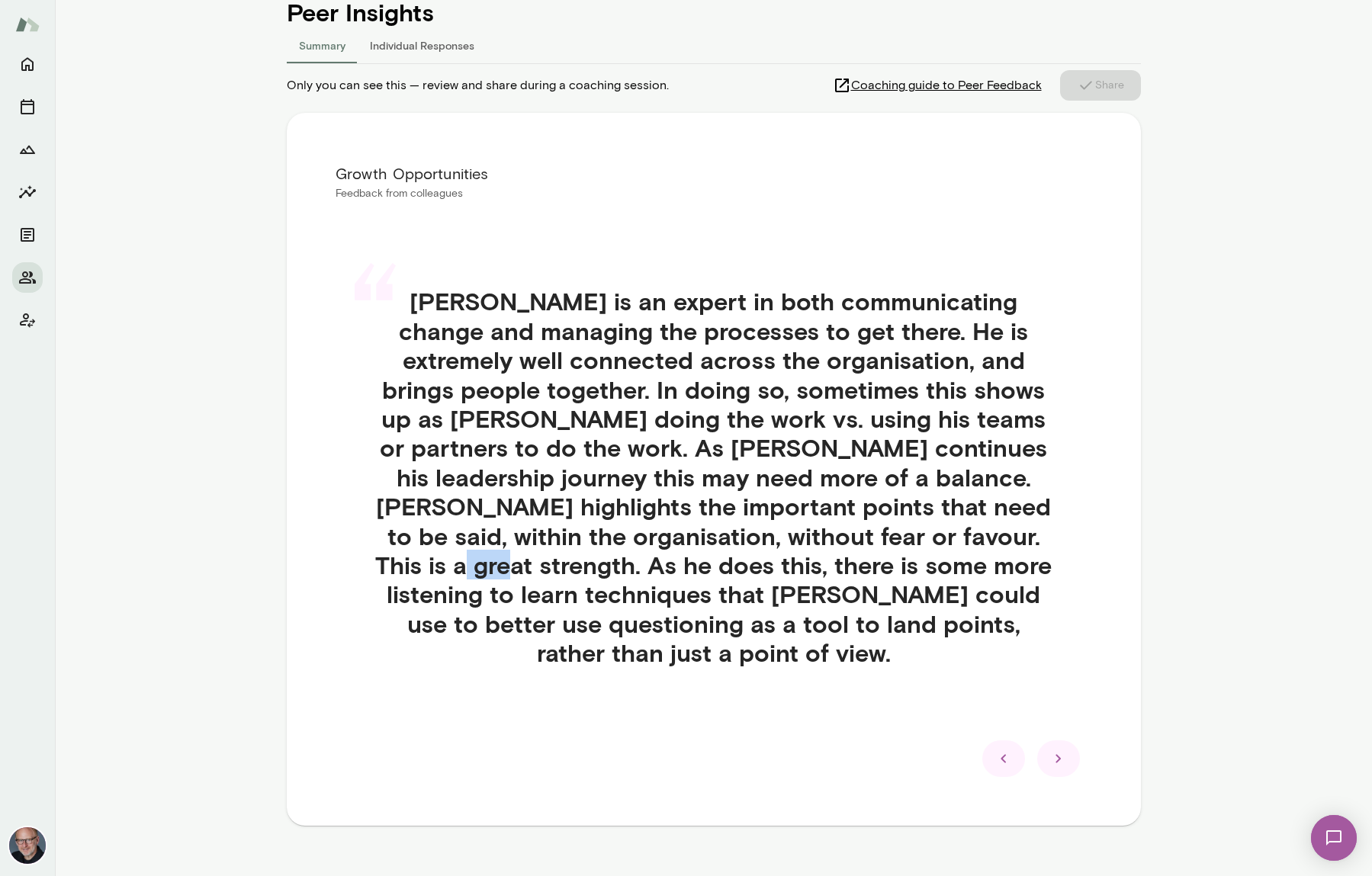
click at [1009, 749] on icon at bounding box center [1003, 758] width 18 height 18
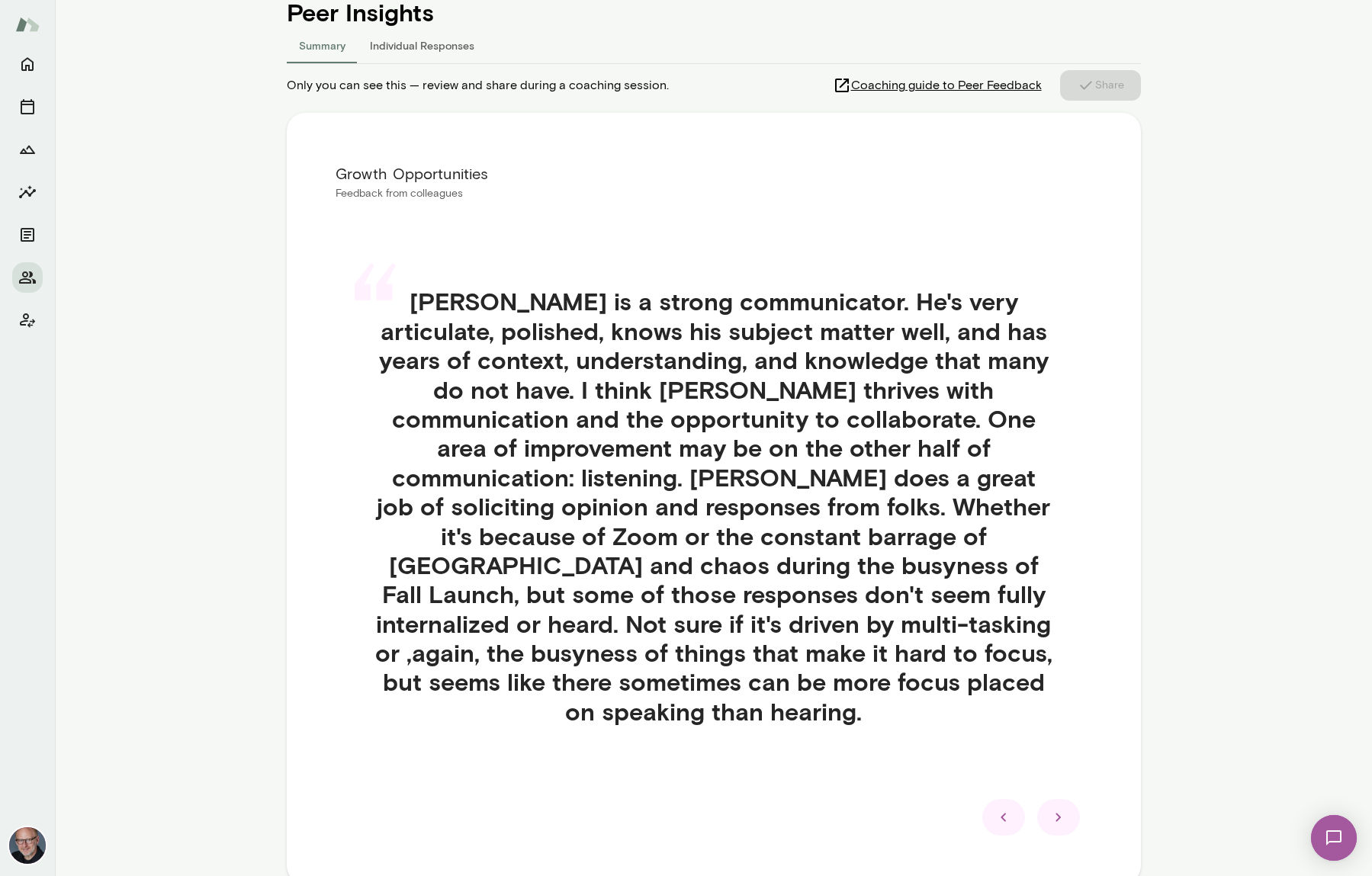
click at [1016, 799] on div at bounding box center [1003, 817] width 43 height 37
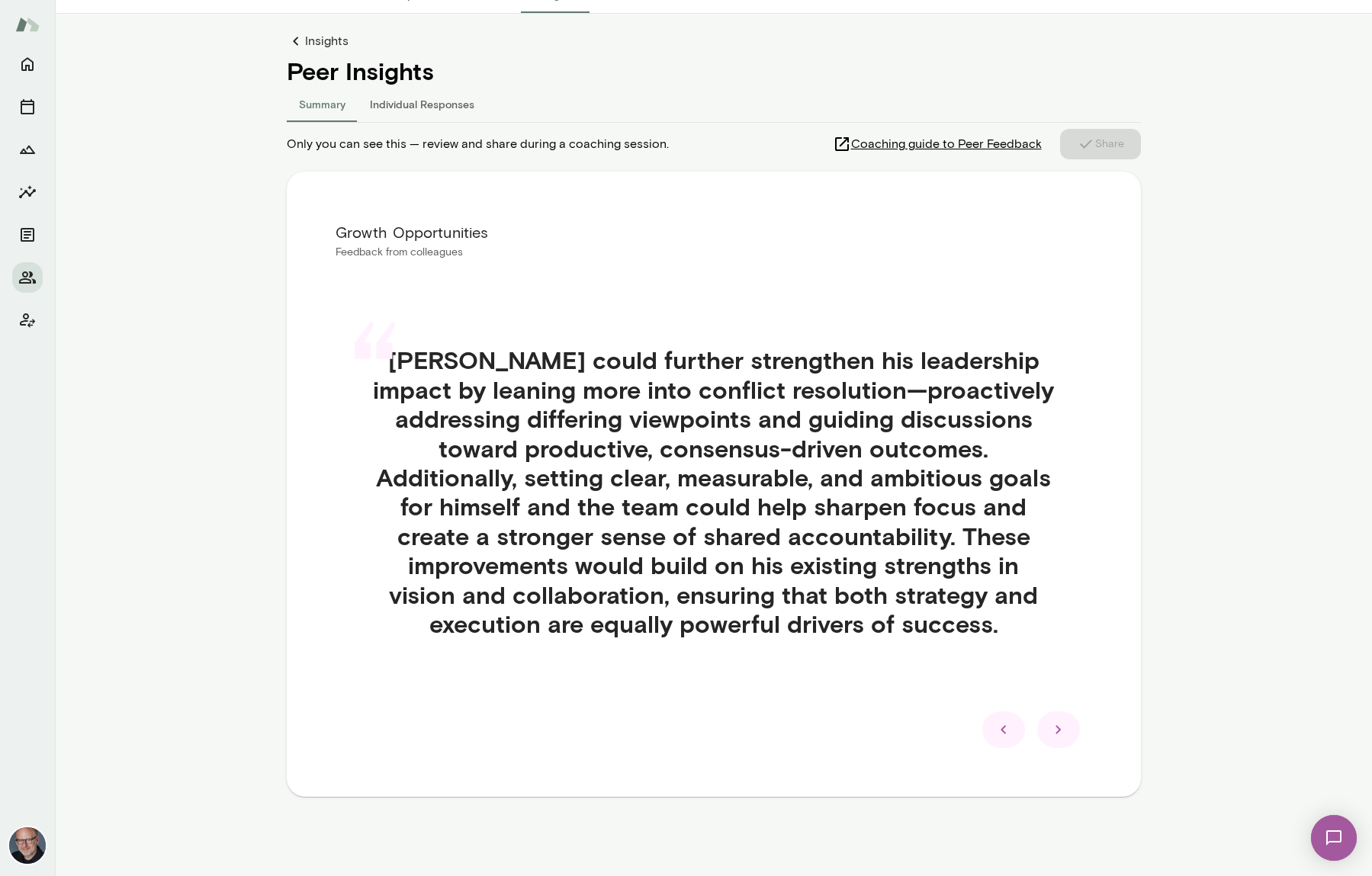
click at [1003, 721] on icon at bounding box center [1003, 729] width 18 height 18
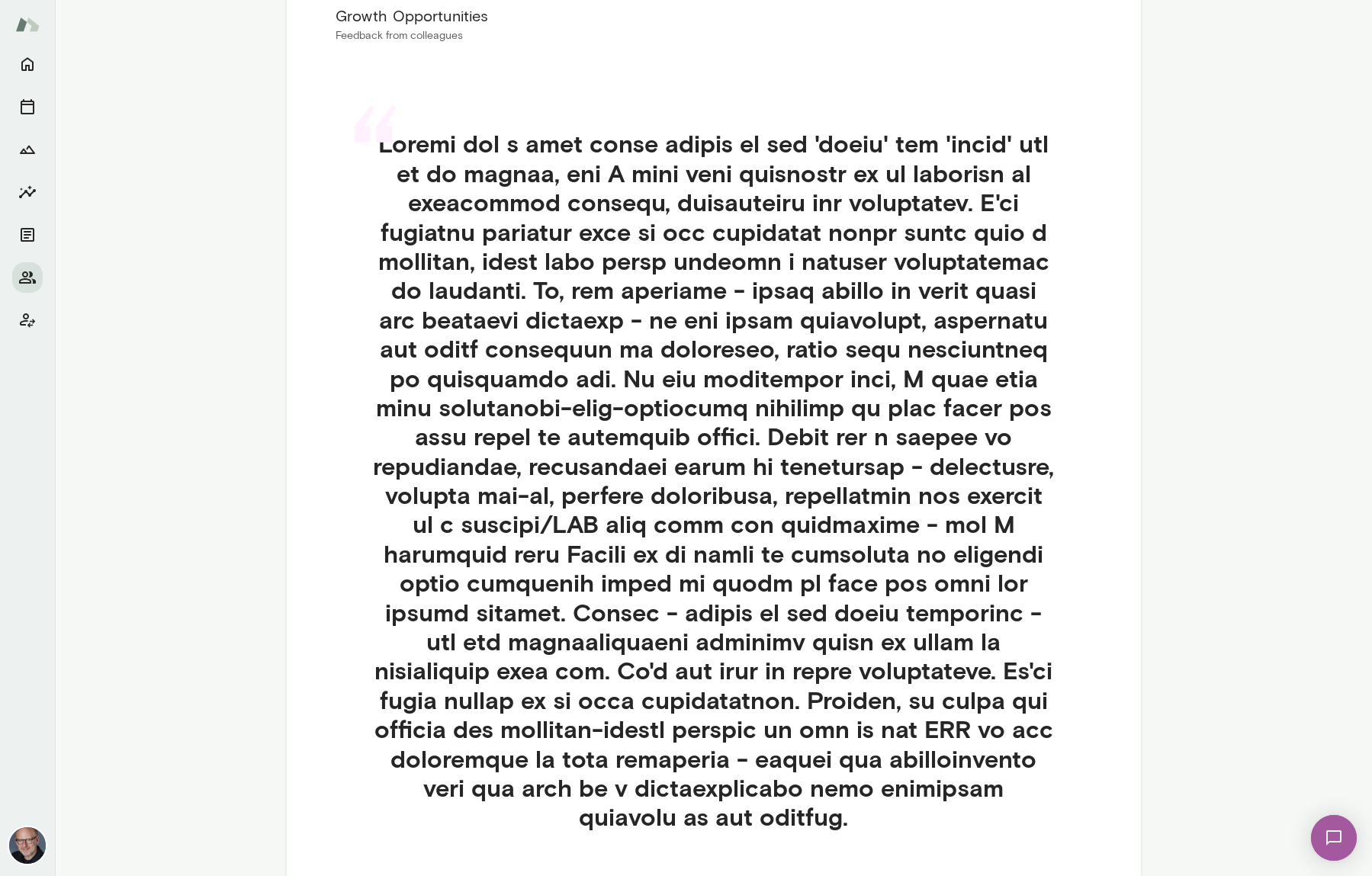
scroll to position [537, 0]
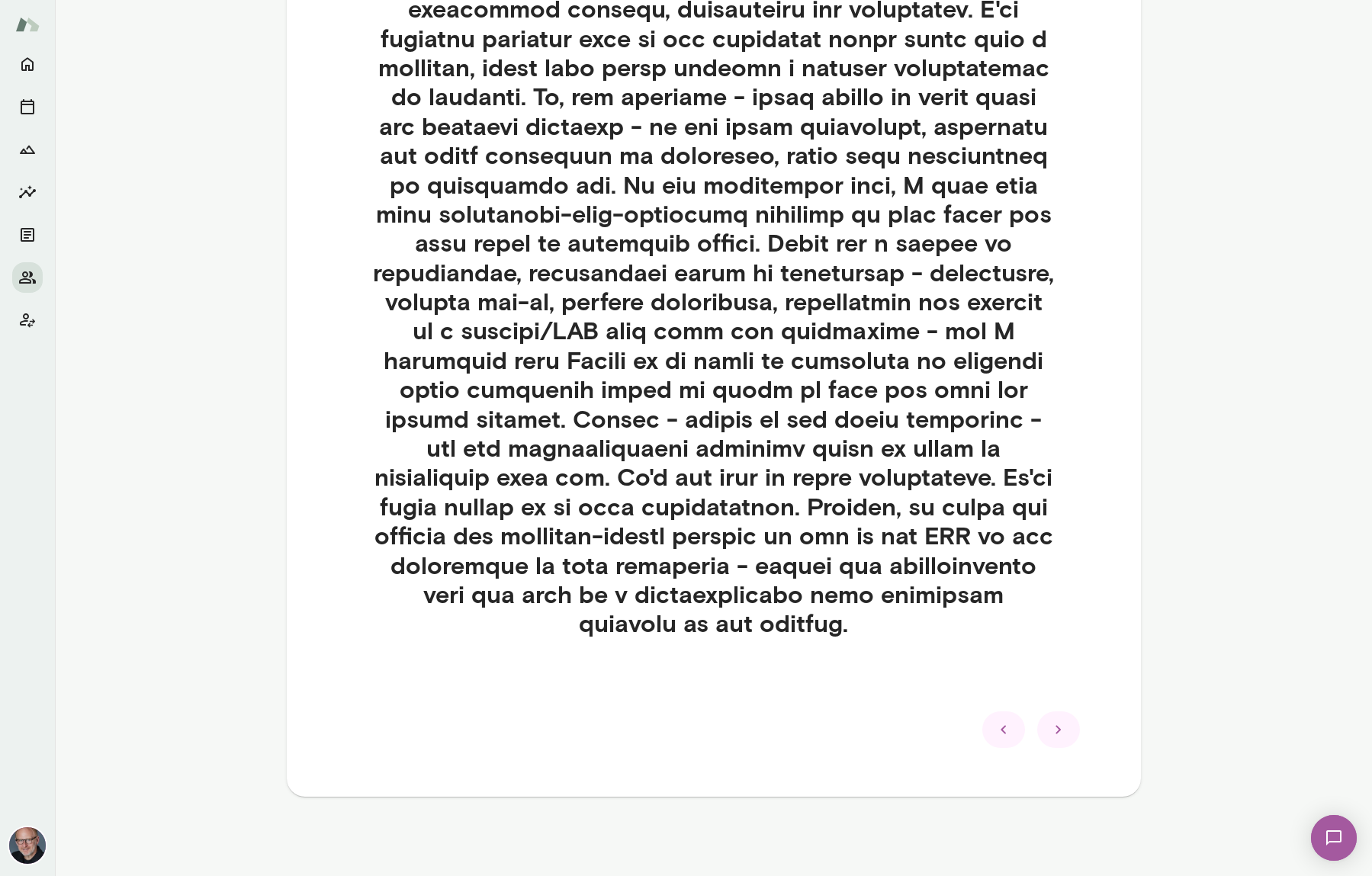
click at [1011, 733] on icon at bounding box center [1003, 729] width 18 height 18
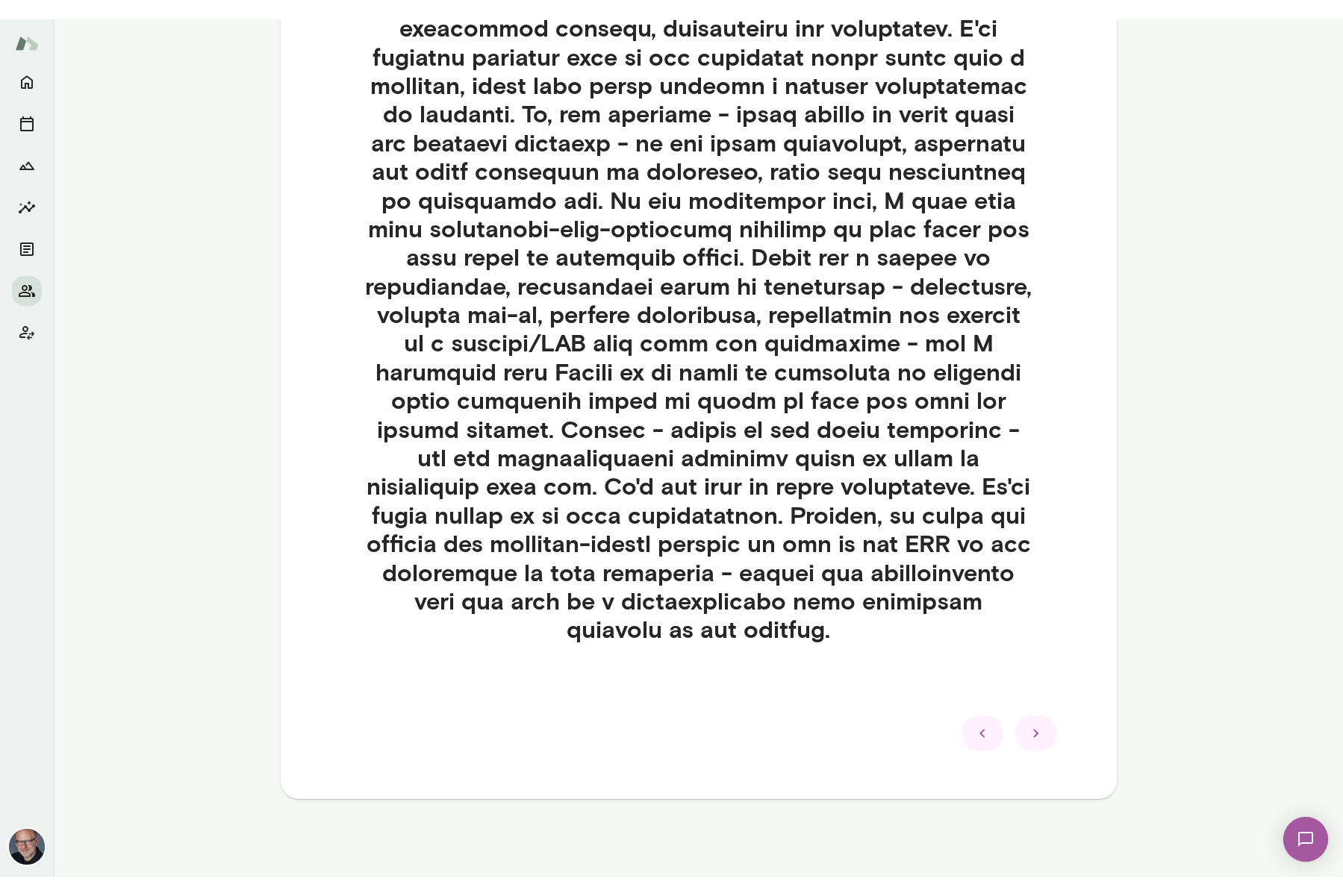
scroll to position [0, 0]
